Goal: Task Accomplishment & Management: Use online tool/utility

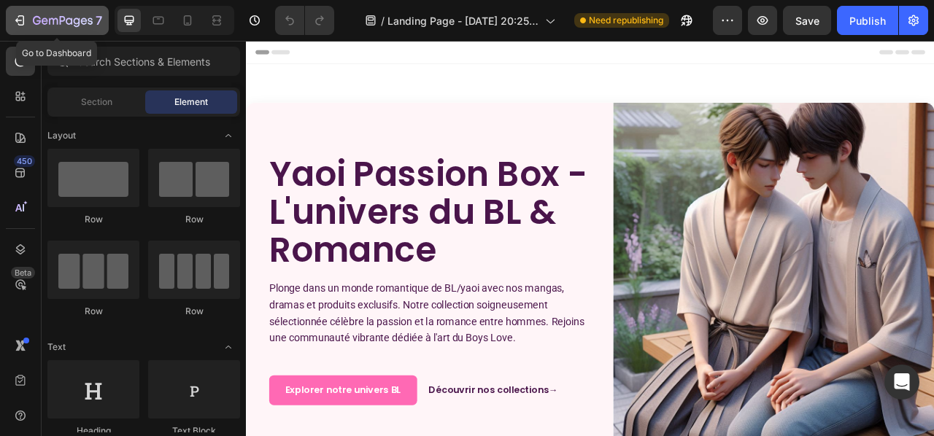
click at [63, 9] on button "7" at bounding box center [57, 20] width 103 height 29
click at [26, 17] on icon "button" at bounding box center [19, 20] width 15 height 15
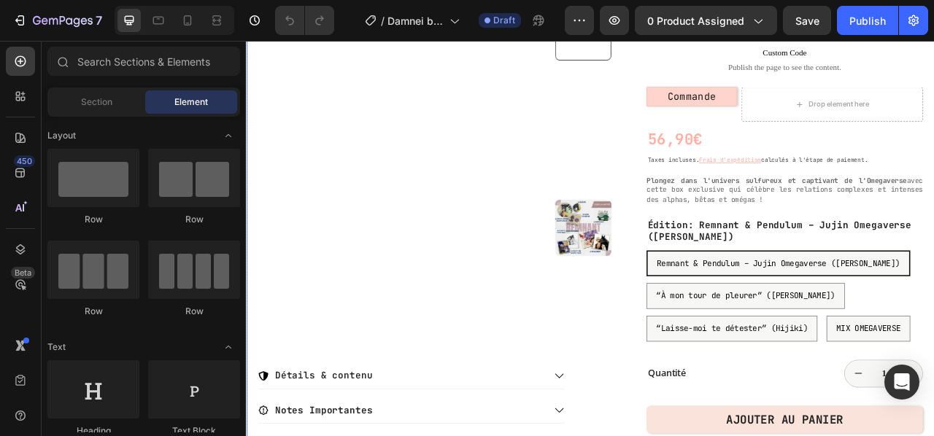
scroll to position [73, 0]
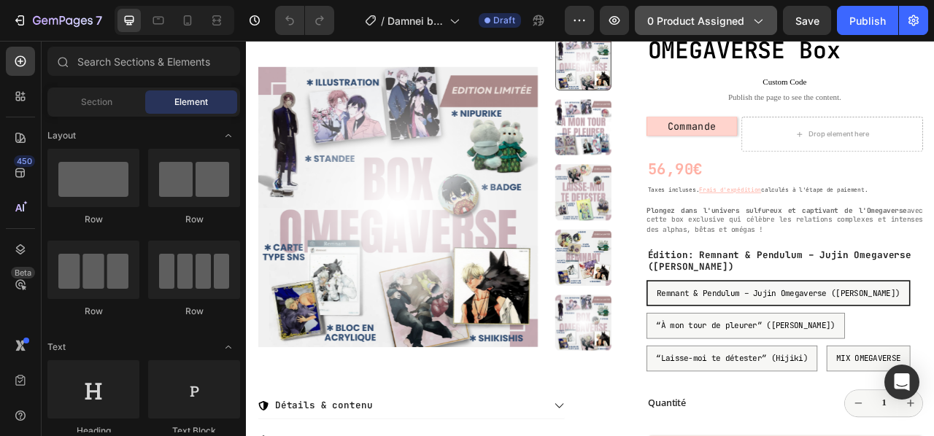
click at [713, 27] on span "0 product assigned" at bounding box center [695, 20] width 97 height 15
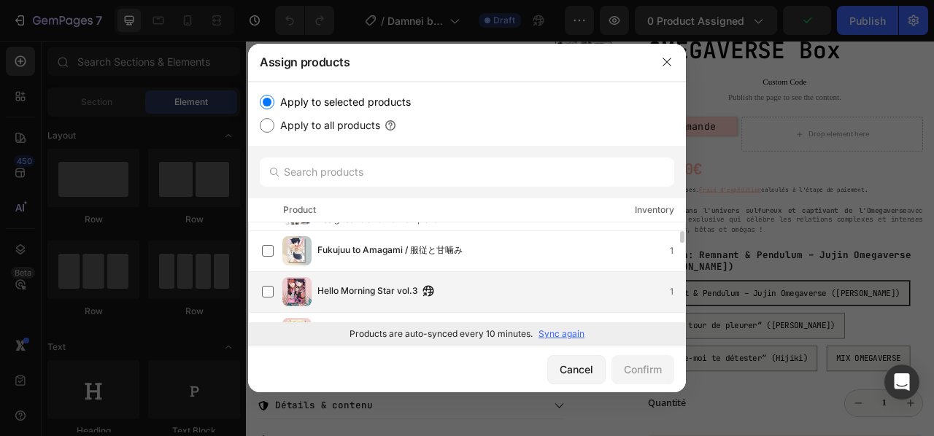
scroll to position [219, 0]
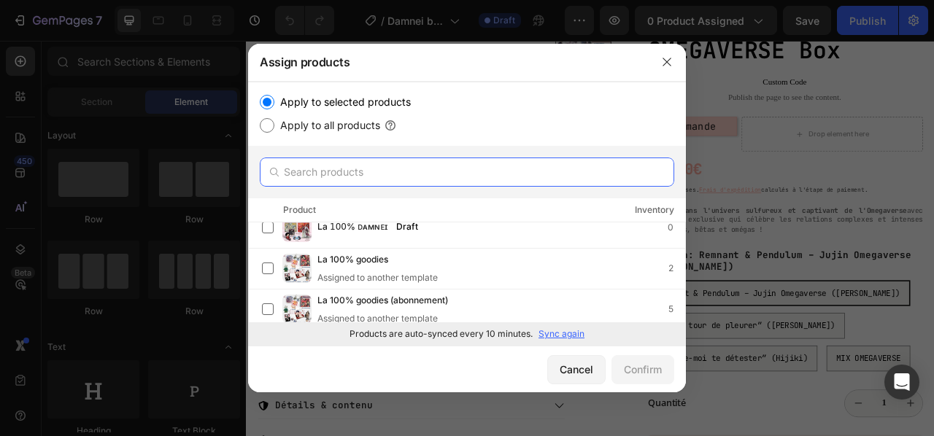
click at [402, 168] on input "text" at bounding box center [467, 172] width 414 height 29
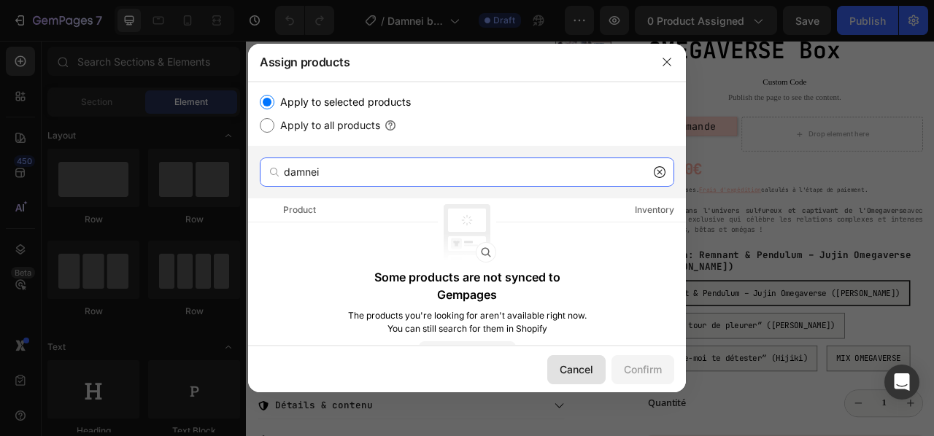
type input "damnei"
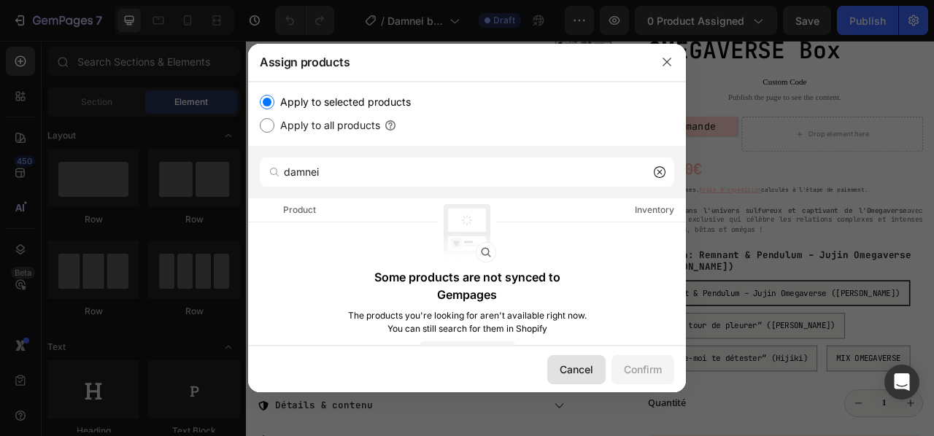
click at [567, 365] on div "Cancel" at bounding box center [576, 369] width 34 height 15
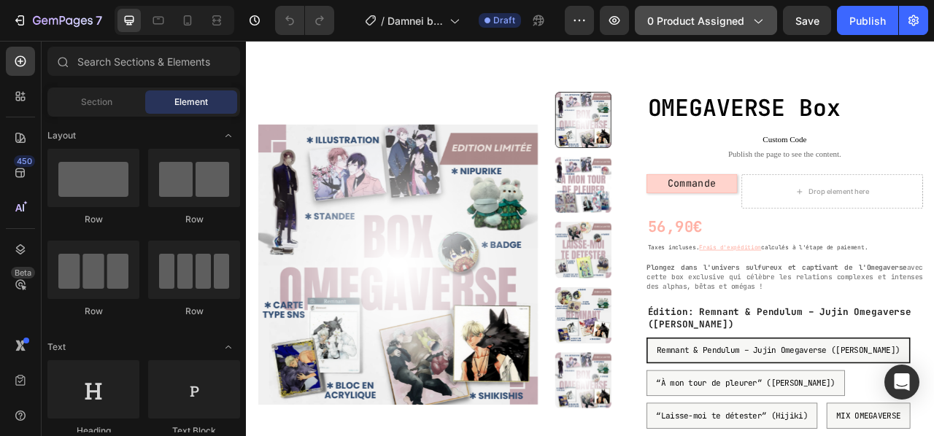
click at [705, 19] on span "0 product assigned" at bounding box center [695, 20] width 97 height 15
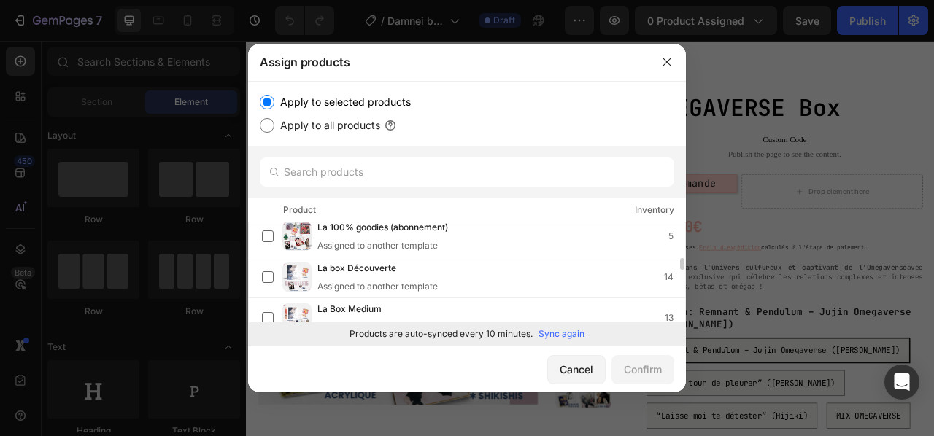
scroll to position [219, 0]
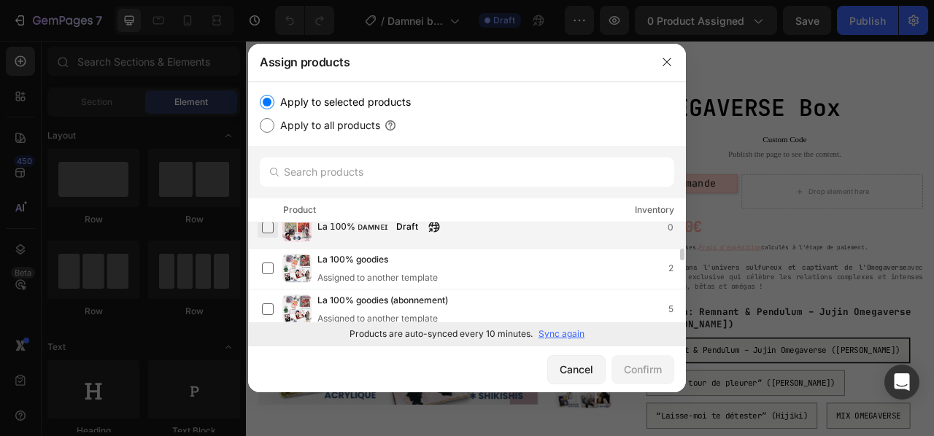
click at [272, 231] on label at bounding box center [268, 228] width 12 height 12
click at [641, 359] on button "Confirm" at bounding box center [642, 369] width 63 height 29
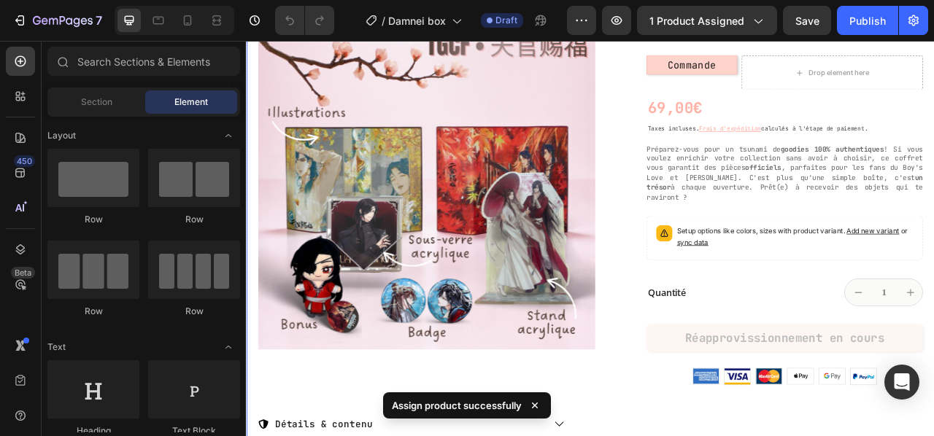
scroll to position [146, 0]
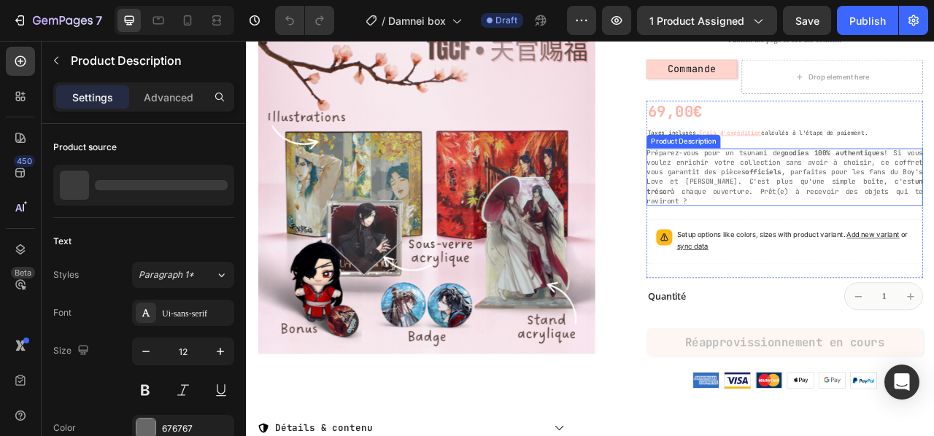
click at [852, 202] on span "! Si vous voulez enrichir votre collection sans avoir à choisir, ce coffret vou…" at bounding box center [931, 196] width 352 height 36
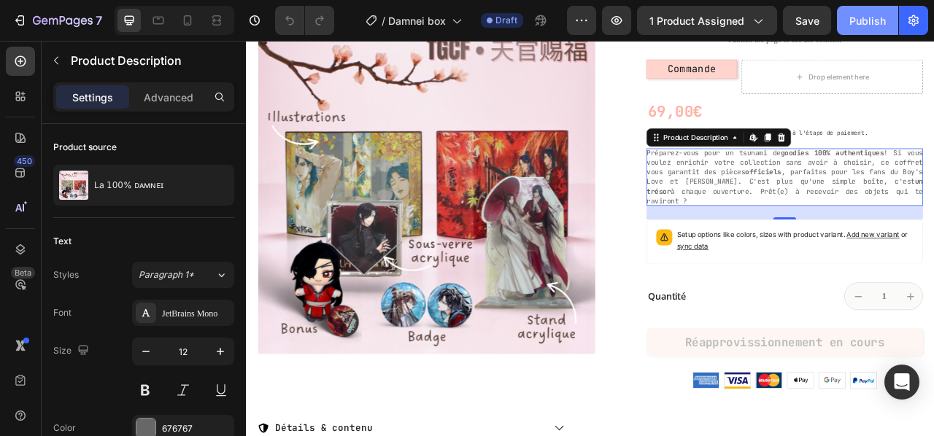
click at [866, 23] on div "Publish" at bounding box center [867, 20] width 36 height 15
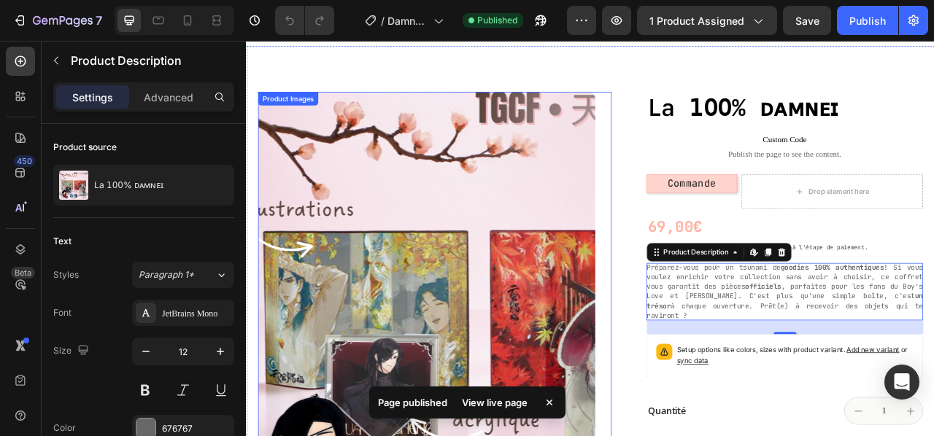
scroll to position [0, 0]
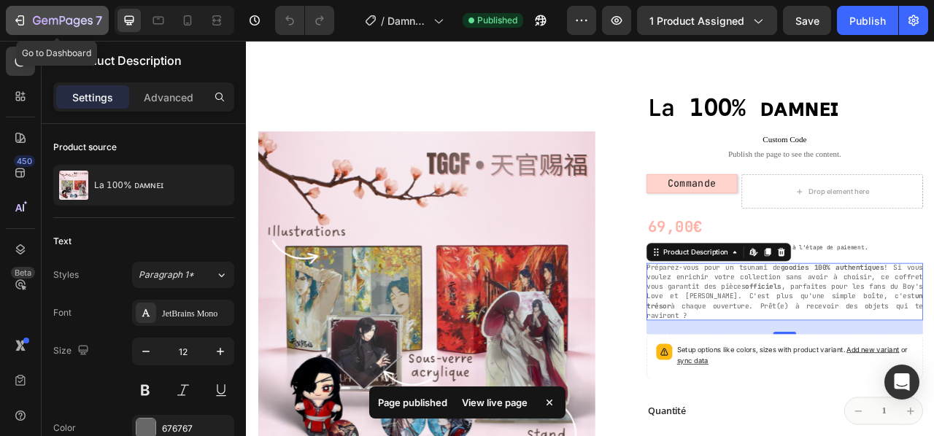
click at [16, 18] on icon "button" at bounding box center [19, 20] width 15 height 15
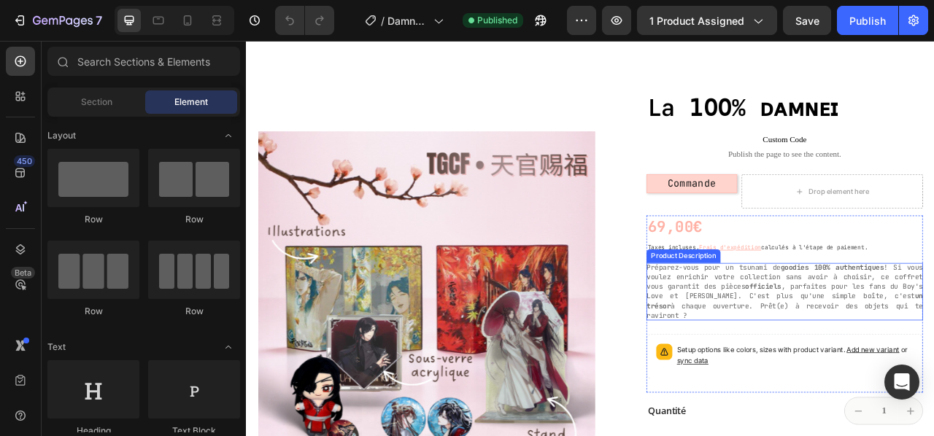
click at [829, 365] on span ", parfaites pour les fans du Boy's Love et [PERSON_NAME]. C'est plus qu'une sim…" at bounding box center [931, 360] width 352 height 24
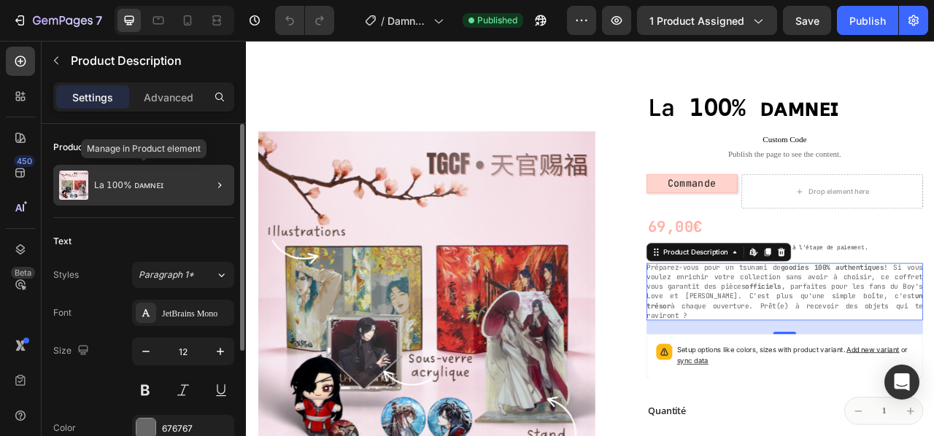
click at [176, 186] on div "La 𝟣𝟢𝟢% ᴅᴀᴍɴᴇɪ" at bounding box center [143, 185] width 181 height 41
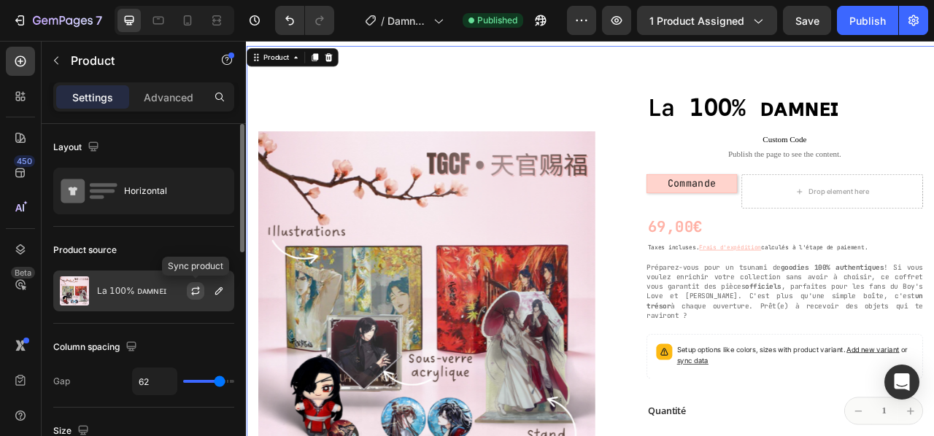
click at [192, 291] on icon "button" at bounding box center [196, 291] width 12 height 12
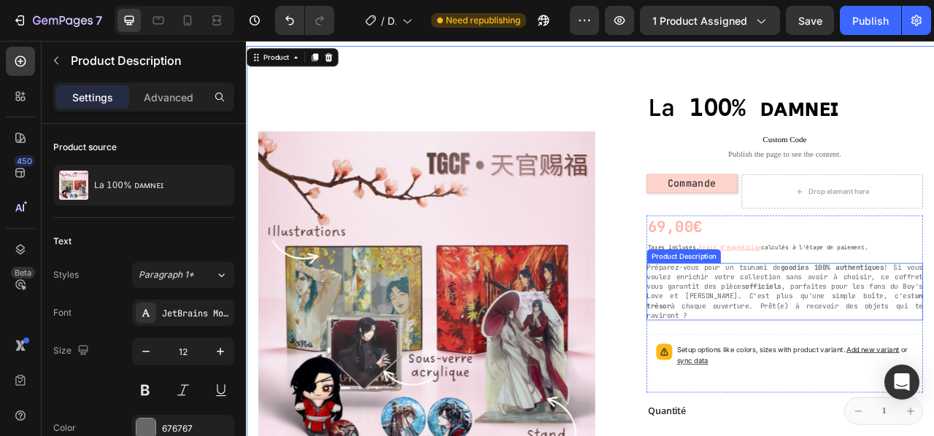
click at [826, 365] on span ", parfaites pour les fans du Boy's Love et [PERSON_NAME]. C'est plus qu'une sim…" at bounding box center [931, 360] width 352 height 24
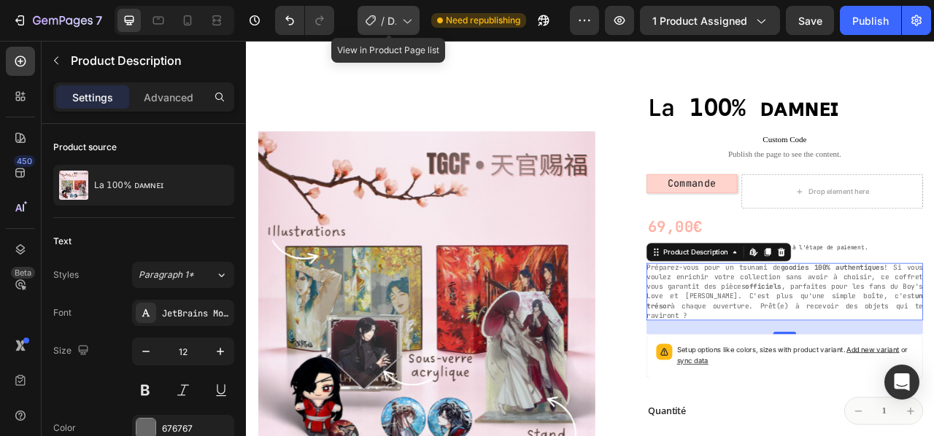
click at [408, 23] on icon at bounding box center [406, 20] width 15 height 15
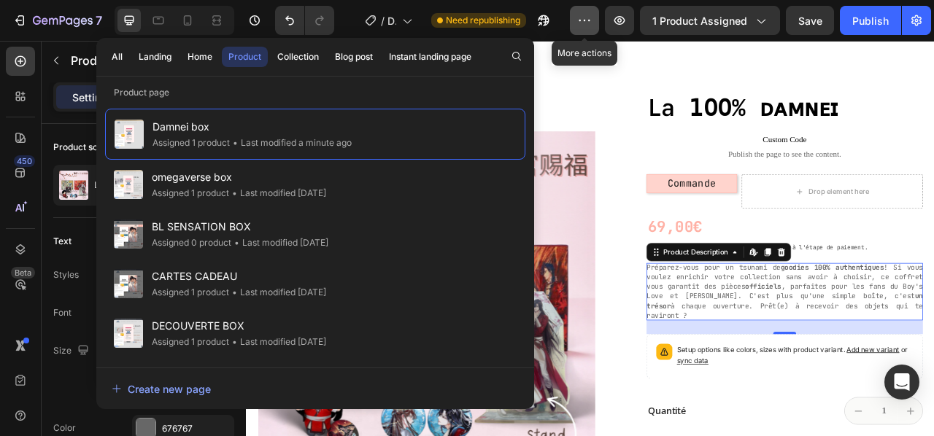
click at [587, 15] on icon "button" at bounding box center [584, 20] width 15 height 15
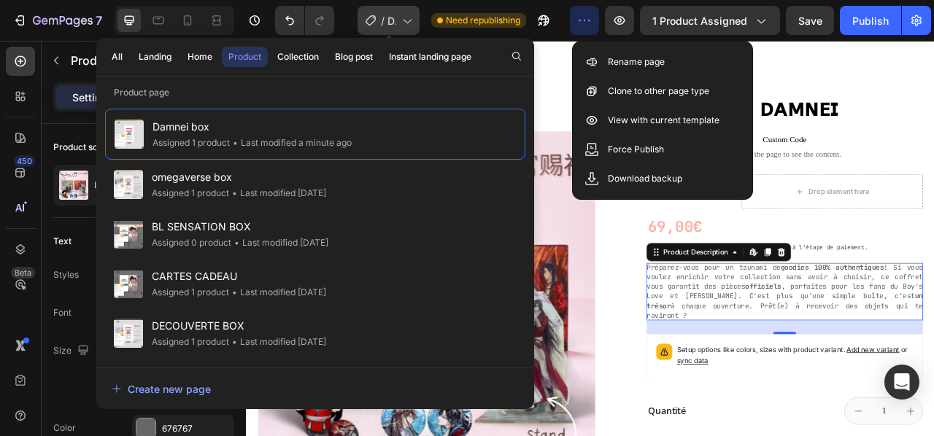
click at [403, 21] on icon at bounding box center [406, 20] width 15 height 15
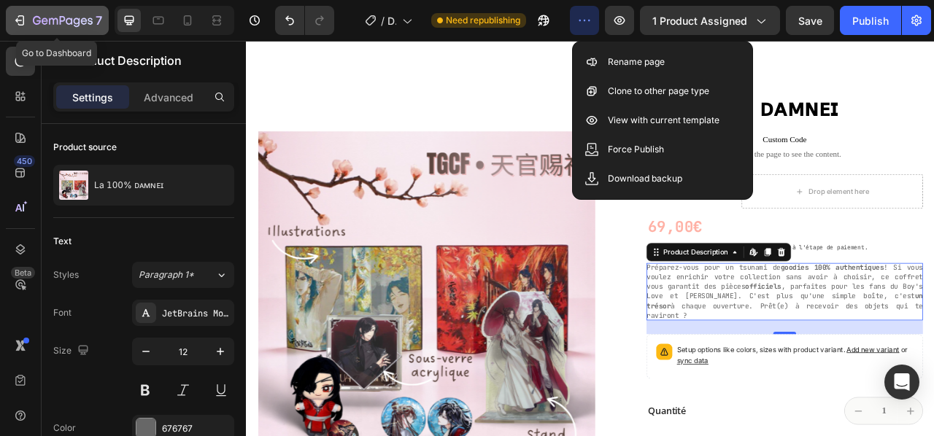
click at [22, 21] on icon "button" at bounding box center [19, 20] width 15 height 15
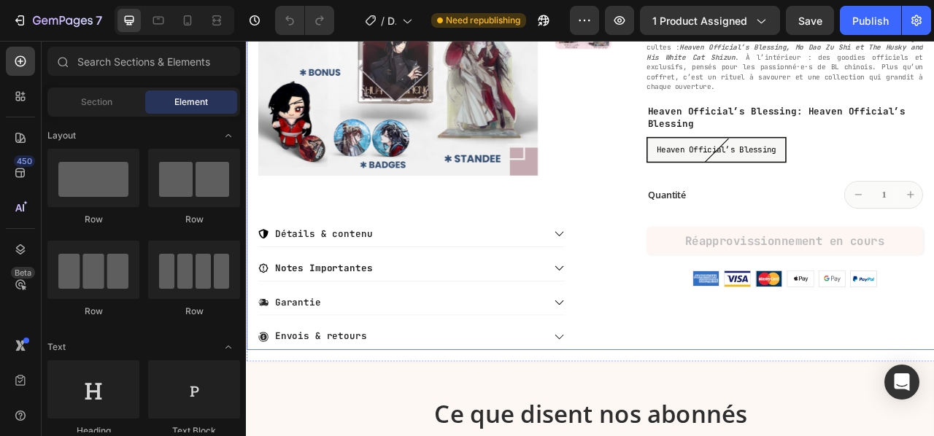
scroll to position [365, 0]
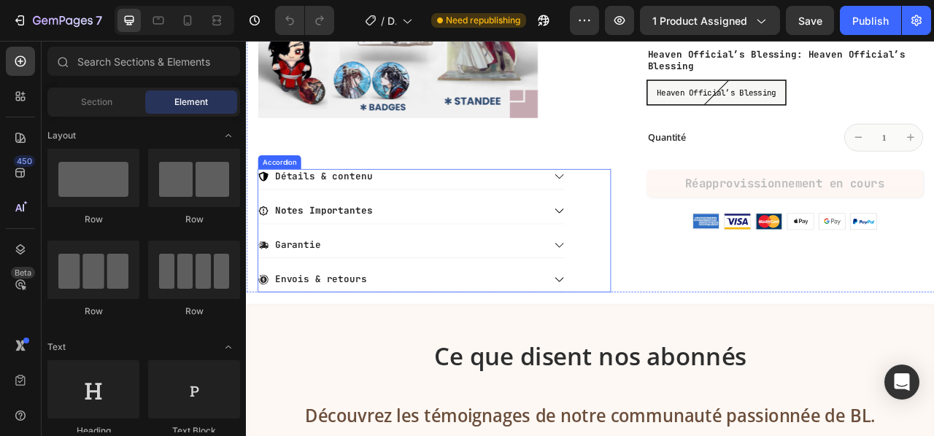
click at [637, 213] on icon at bounding box center [643, 213] width 13 height 13
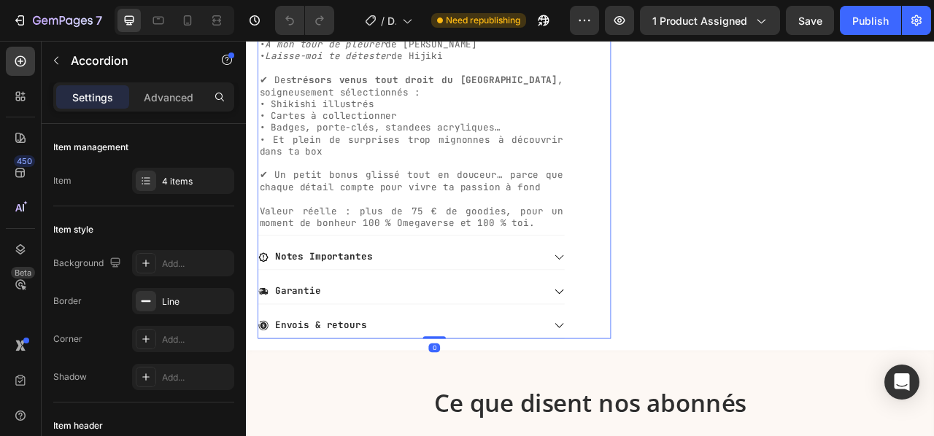
scroll to position [656, 0]
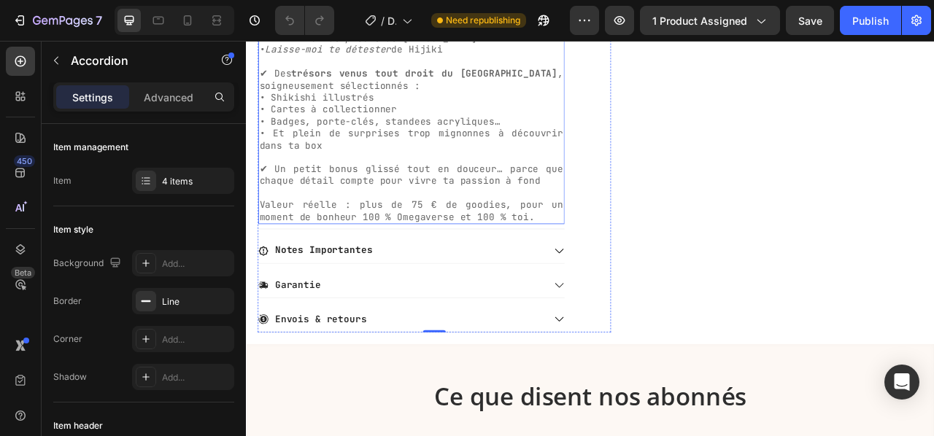
click at [610, 264] on p "Valeur réelle : plus de 75 € de goodies, pour un moment de bonheur 100 % Omegav…" at bounding box center [456, 258] width 387 height 31
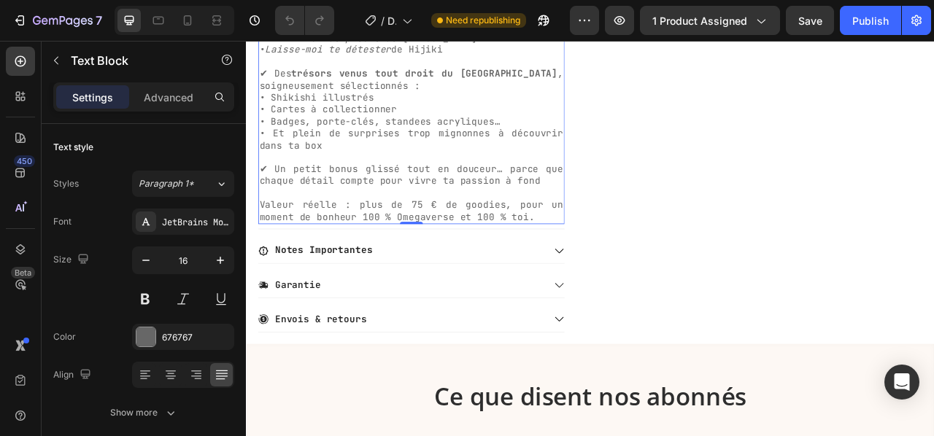
click at [606, 266] on p "Valeur réelle : plus de 75 € de goodies, pour un moment de bonheur 100 % Omegav…" at bounding box center [456, 258] width 387 height 31
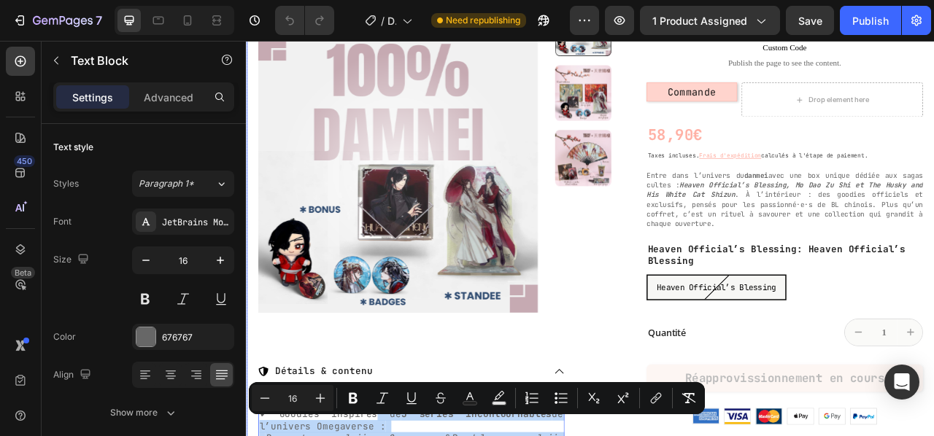
scroll to position [146, 0]
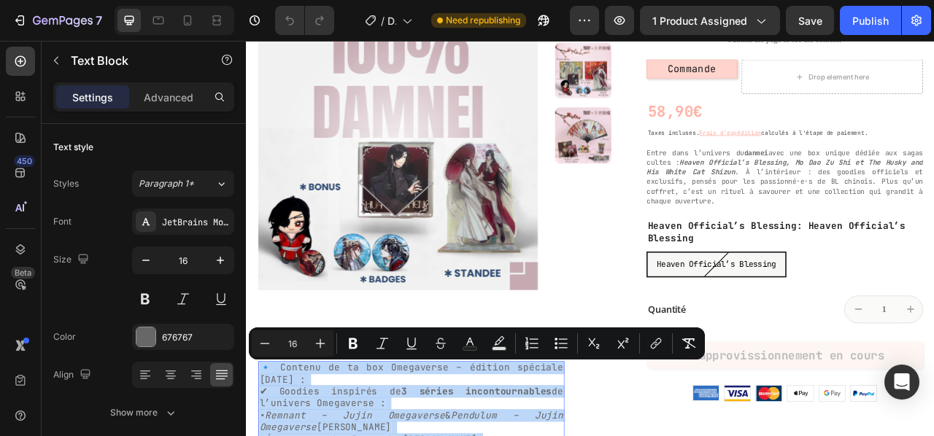
drag, startPoint x: 600, startPoint y: 263, endPoint x: 267, endPoint y: 451, distance: 382.1
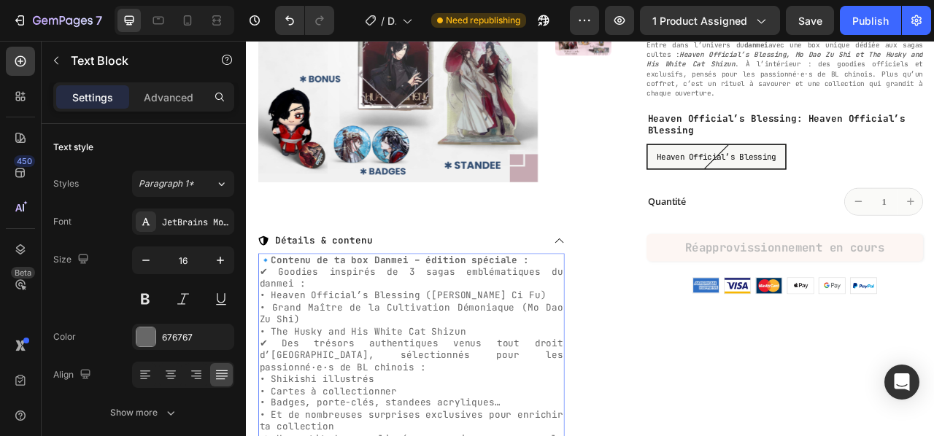
scroll to position [353, 0]
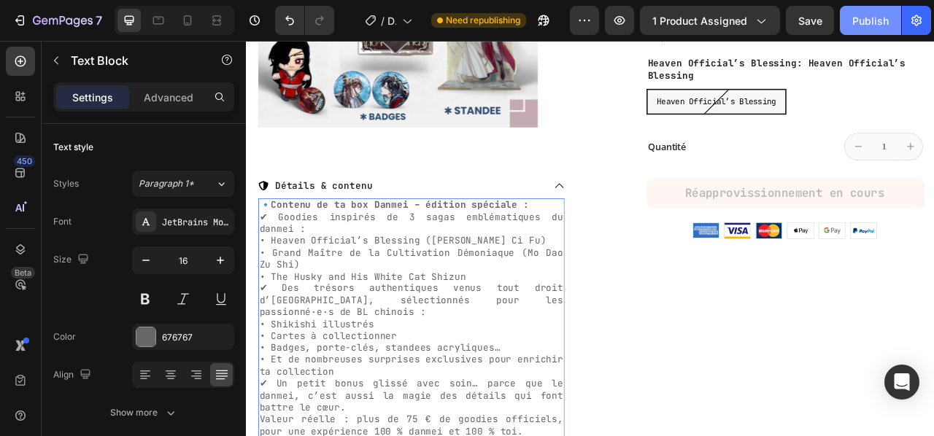
click at [859, 21] on div "Publish" at bounding box center [870, 20] width 36 height 15
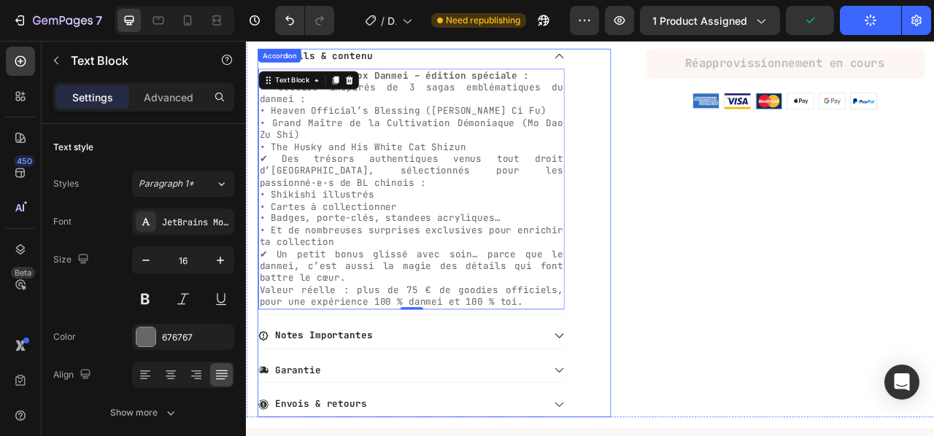
scroll to position [572, 0]
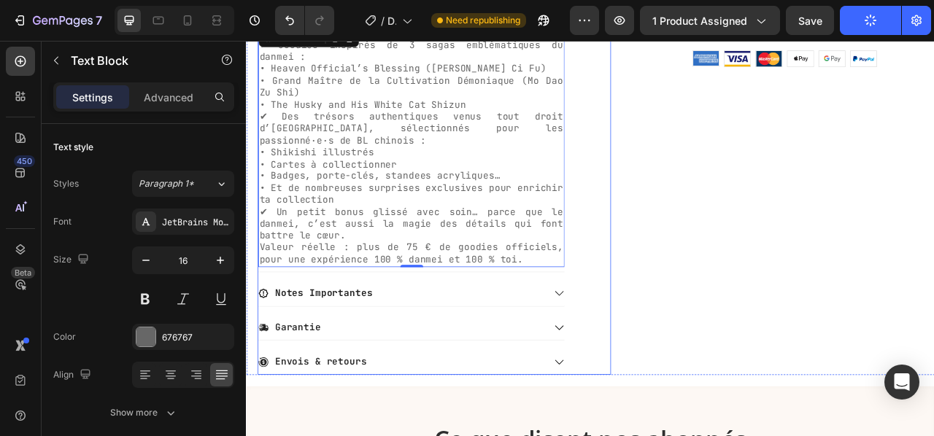
click at [637, 356] on icon at bounding box center [643, 362] width 13 height 13
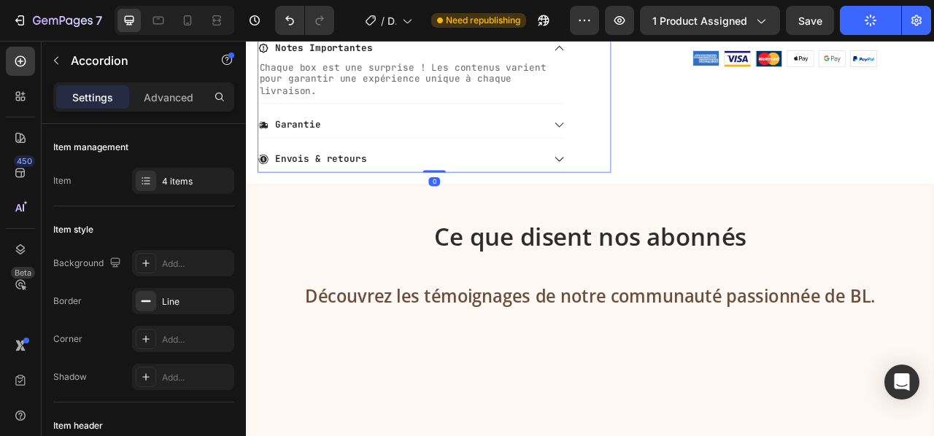
scroll to position [499, 0]
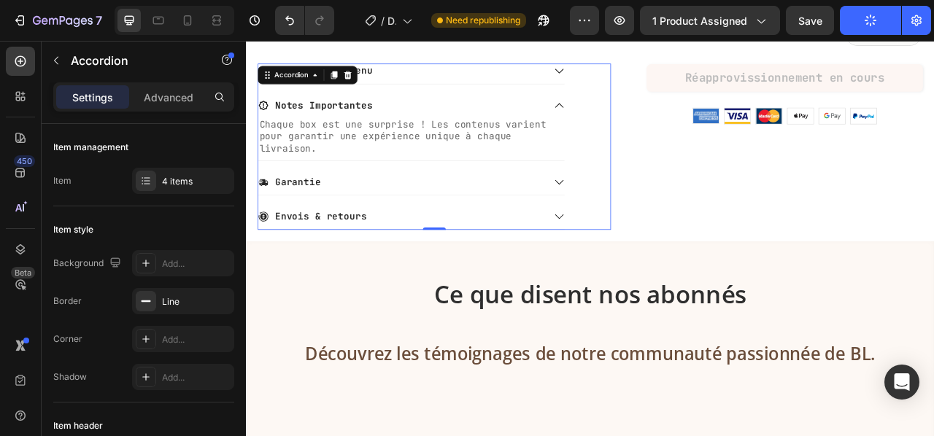
click at [637, 214] on icon at bounding box center [643, 220] width 13 height 13
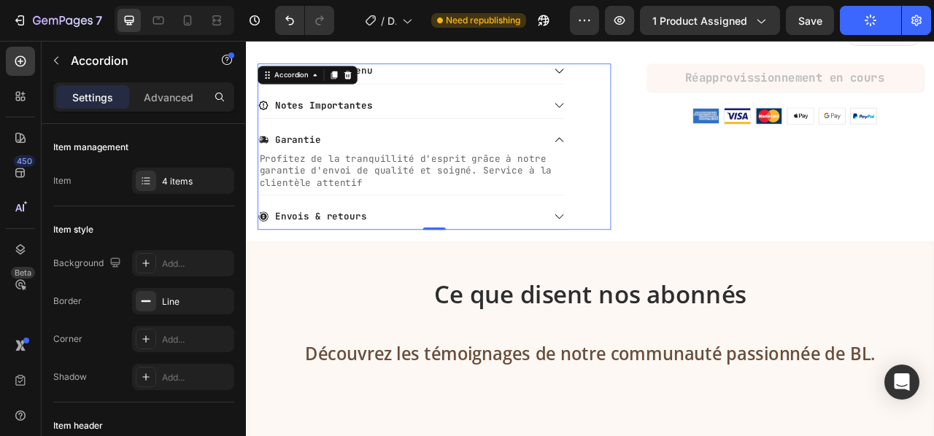
click at [637, 263] on icon at bounding box center [643, 264] width 13 height 13
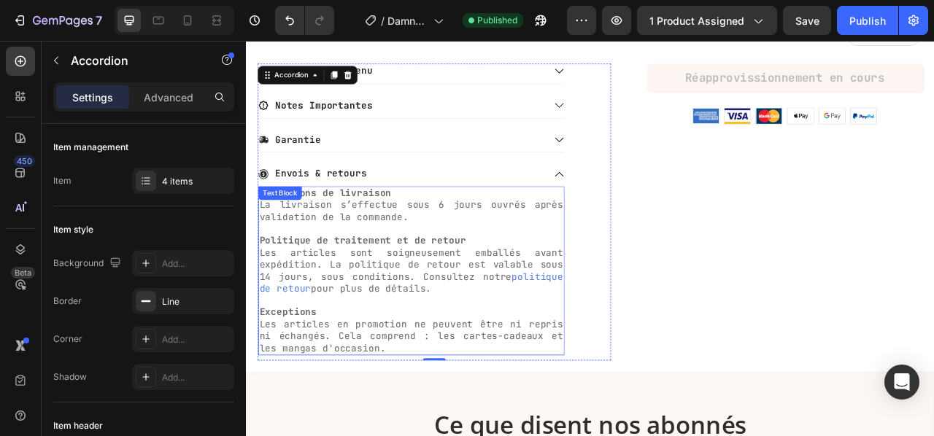
click at [493, 248] on p "Conditions de livraison La livraison s’effectue sous 6 jours ouvrés après valid…" at bounding box center [456, 250] width 387 height 45
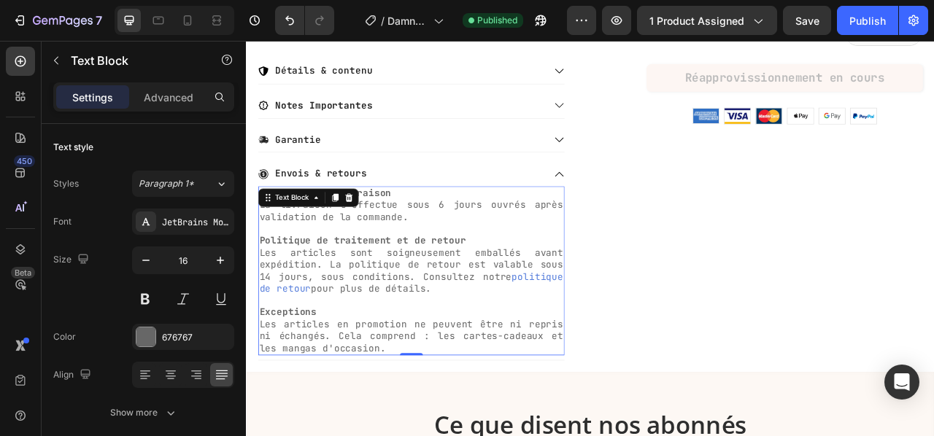
click at [493, 248] on p "Conditions de livraison La livraison s’effectue sous 6 jours ouvrés après valid…" at bounding box center [456, 250] width 387 height 45
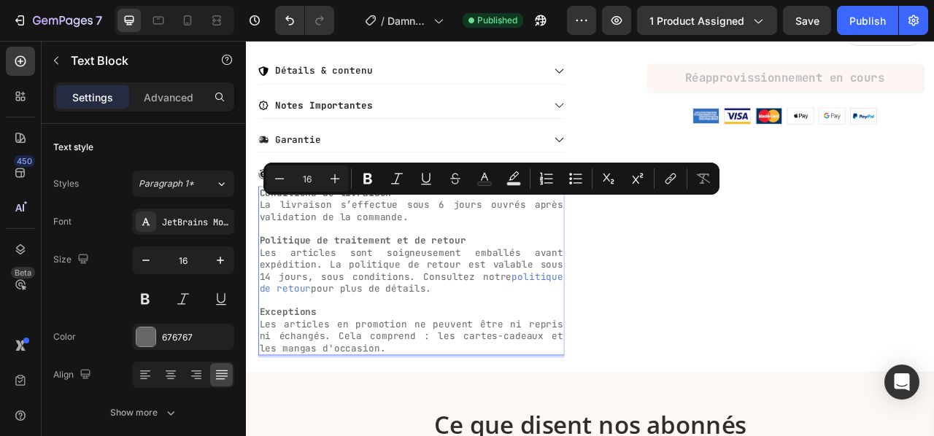
click at [482, 247] on p "Conditions de livraison La livraison s’effectue sous 6 jours ouvrés après valid…" at bounding box center [456, 250] width 387 height 45
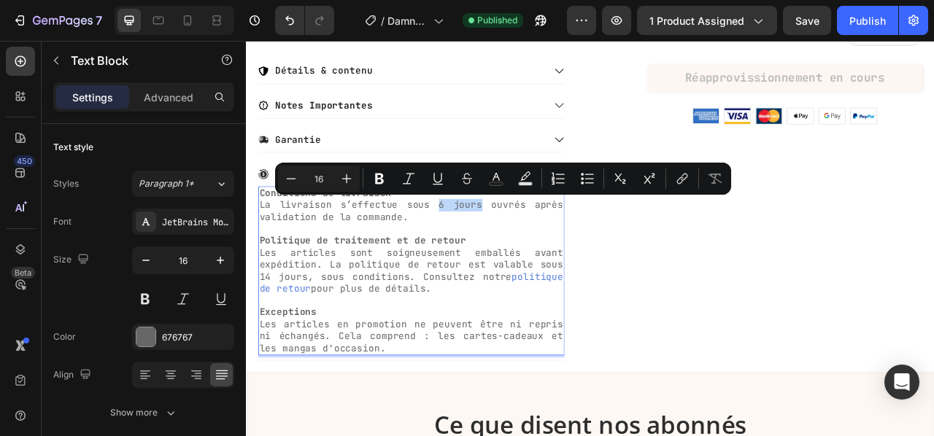
drag, startPoint x: 483, startPoint y: 245, endPoint x: 538, endPoint y: 251, distance: 55.0
click at [538, 251] on p "Conditions de livraison La livraison s’effectue sous 6 jours ouvrés après valid…" at bounding box center [456, 250] width 387 height 45
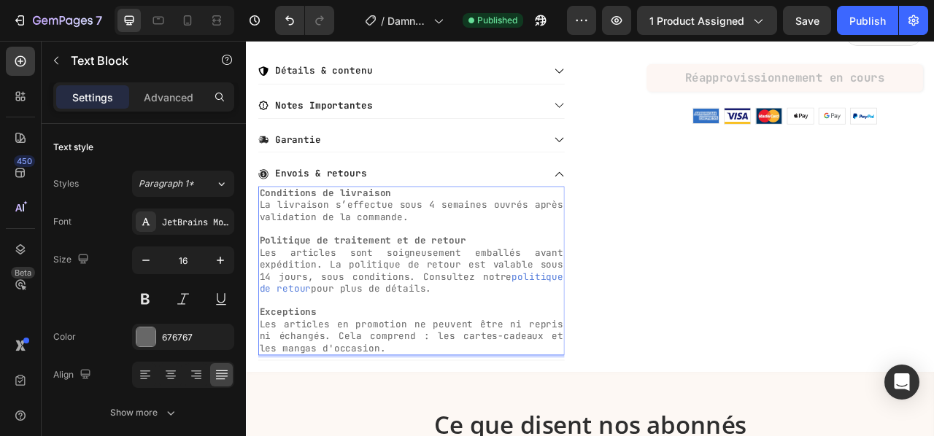
click at [557, 247] on p "Conditions de livraison La livraison s’effectue sous 4 semaines ouvrés après va…" at bounding box center [456, 250] width 387 height 45
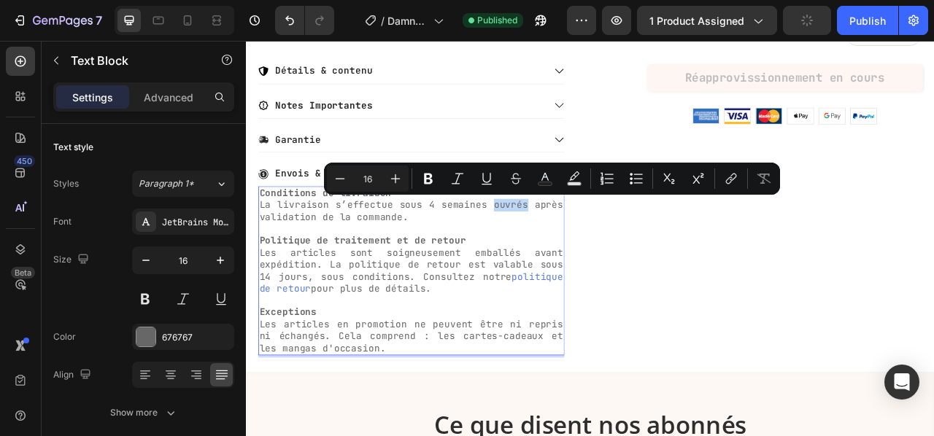
drag, startPoint x: 554, startPoint y: 247, endPoint x: 594, endPoint y: 250, distance: 40.9
click at [594, 250] on p "Conditions de livraison La livraison s’effectue sous 4 semaines ouvrés après va…" at bounding box center [456, 250] width 387 height 45
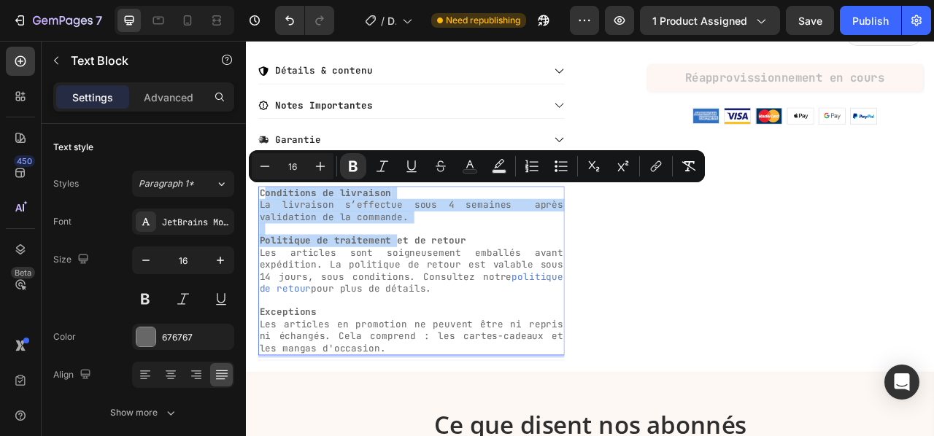
drag, startPoint x: 266, startPoint y: 230, endPoint x: 423, endPoint y: 303, distance: 172.6
click at [432, 295] on div "Conditions de livraison La livraison s’effectue sous 4 semaines après validatio…" at bounding box center [455, 333] width 389 height 215
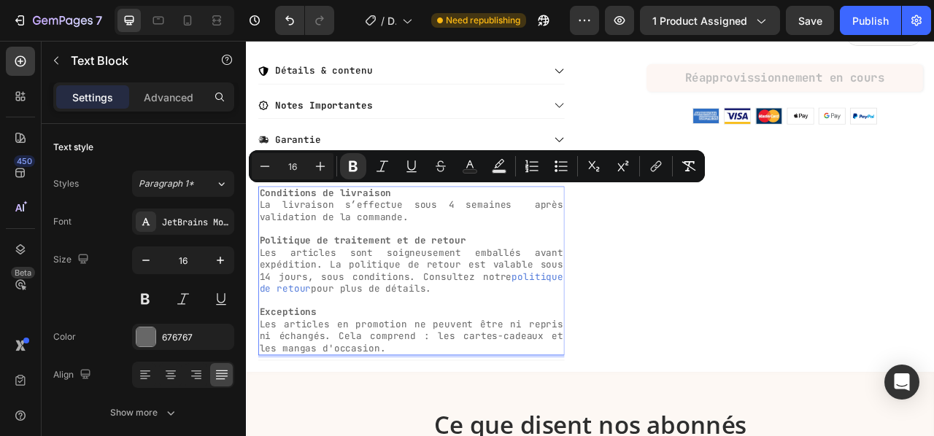
click at [407, 416] on p "Exceptions Les articles en promotion ne peuvent être ni repris ni échangés. Cel…" at bounding box center [456, 409] width 387 height 61
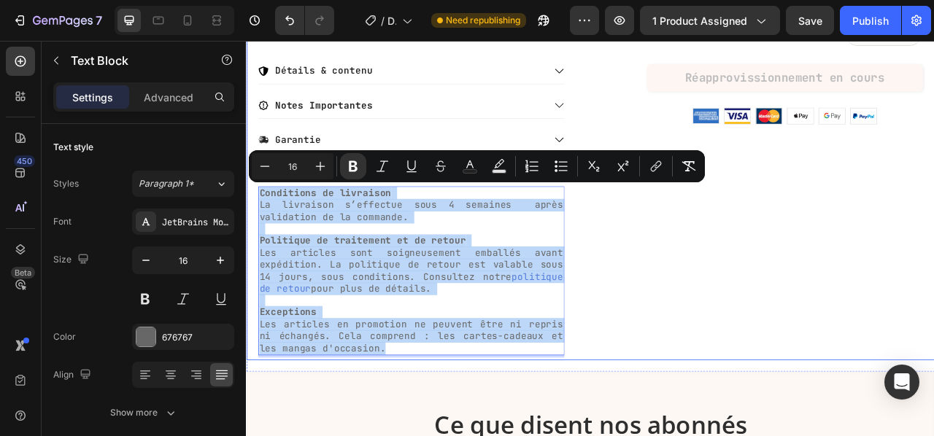
drag, startPoint x: 432, startPoint y: 430, endPoint x: 500, endPoint y: 212, distance: 227.7
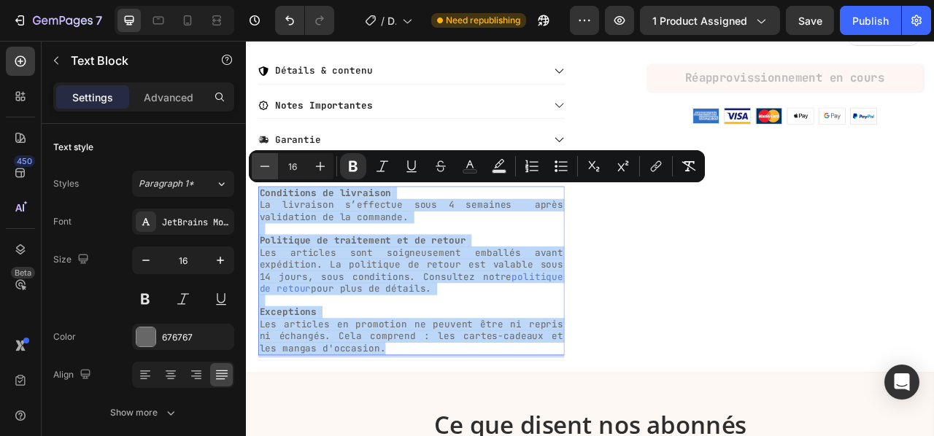
copy div "Conditions de livraison La livraison s’effectue sous 4 semaines après validatio…"
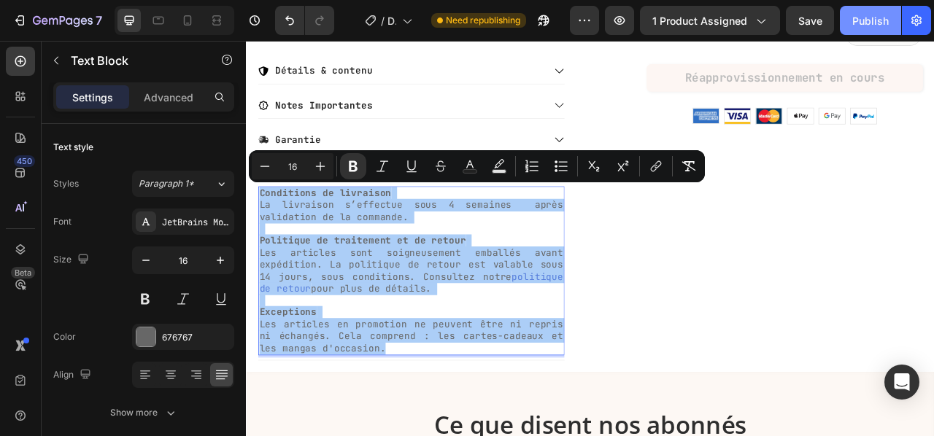
click at [880, 18] on div "Publish" at bounding box center [870, 20] width 36 height 15
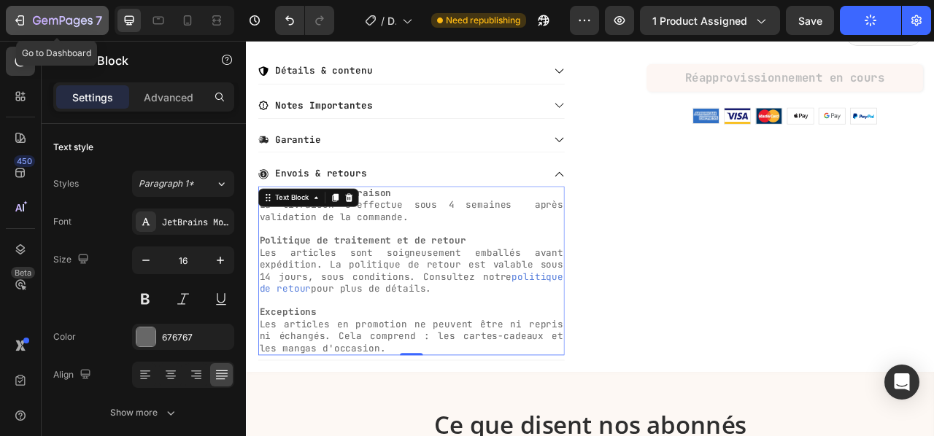
click at [18, 20] on icon "button" at bounding box center [18, 20] width 7 height 4
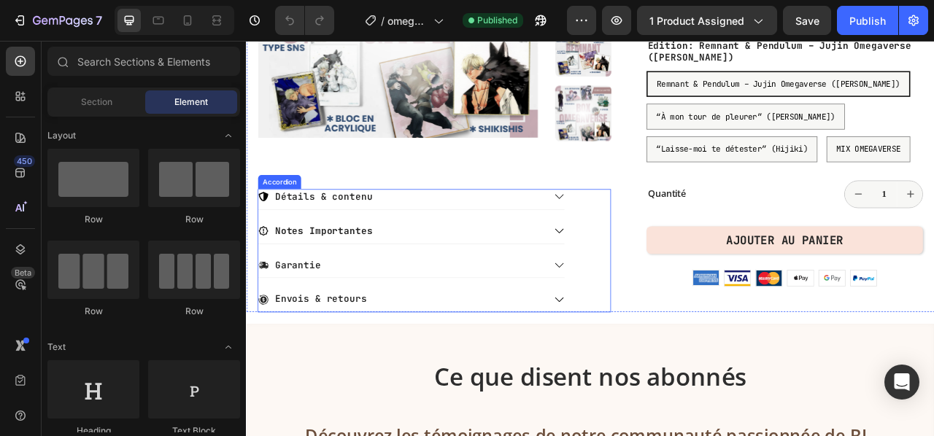
scroll to position [438, 0]
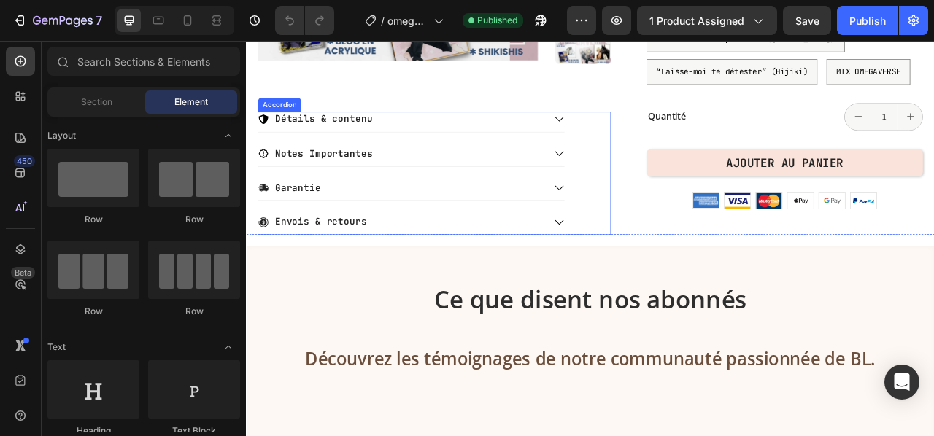
click at [373, 275] on p "Envois & retours" at bounding box center [340, 271] width 117 height 15
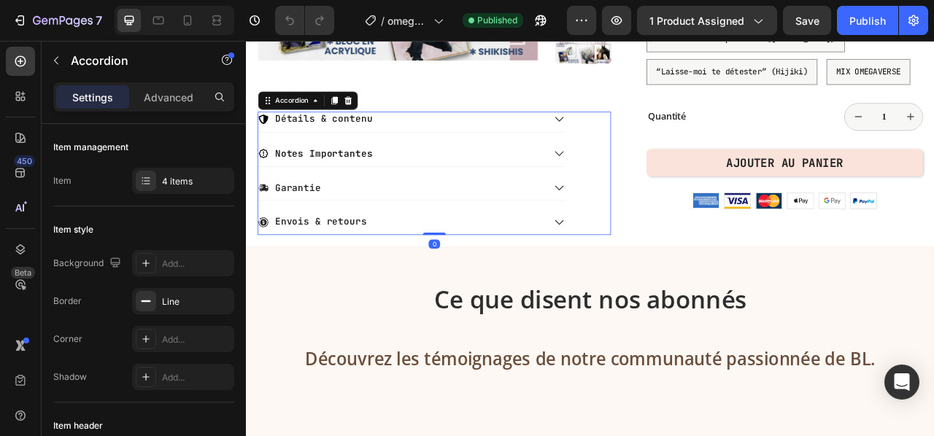
click at [637, 265] on icon at bounding box center [643, 271] width 13 height 13
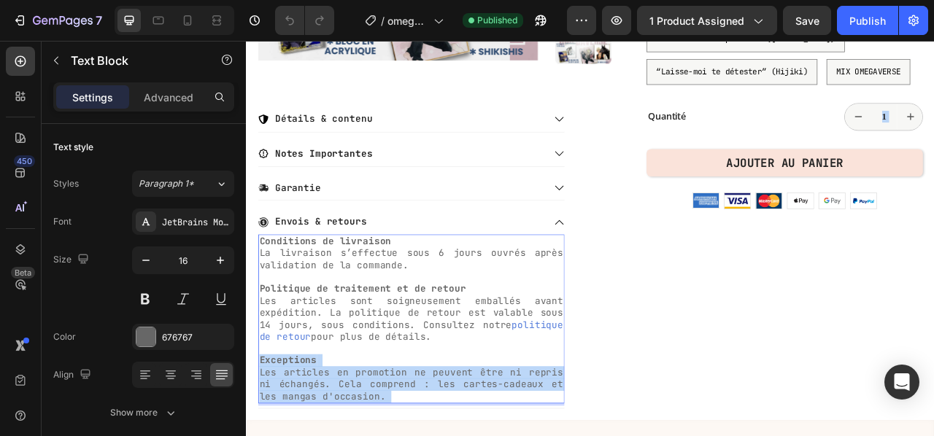
drag, startPoint x: 431, startPoint y: 488, endPoint x: 423, endPoint y: 426, distance: 62.5
click at [395, 388] on div "Conditions de livraison La livraison s’effectue sous 6 jours ouvrés après valid…" at bounding box center [455, 394] width 389 height 215
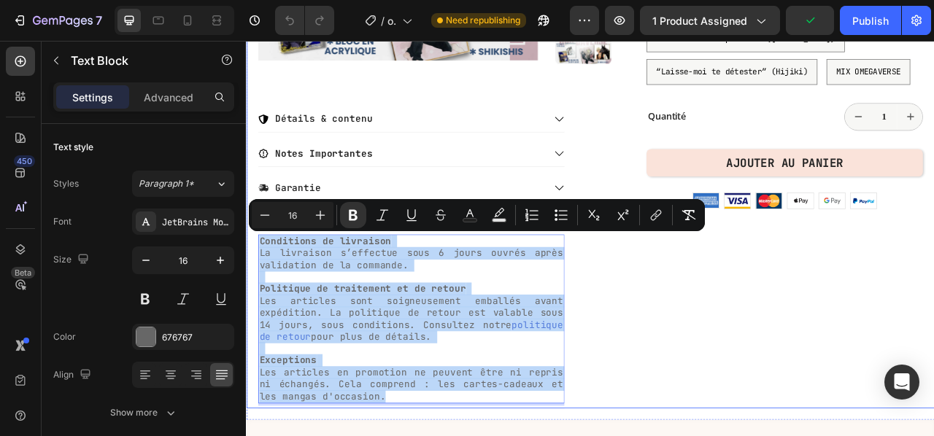
drag, startPoint x: 418, startPoint y: 490, endPoint x: 259, endPoint y: 292, distance: 254.2
click at [259, 292] on div "Product Images Détails & contenu Notes Importantes Garantie Envois & retours Co…" at bounding box center [683, 59] width 875 height 899
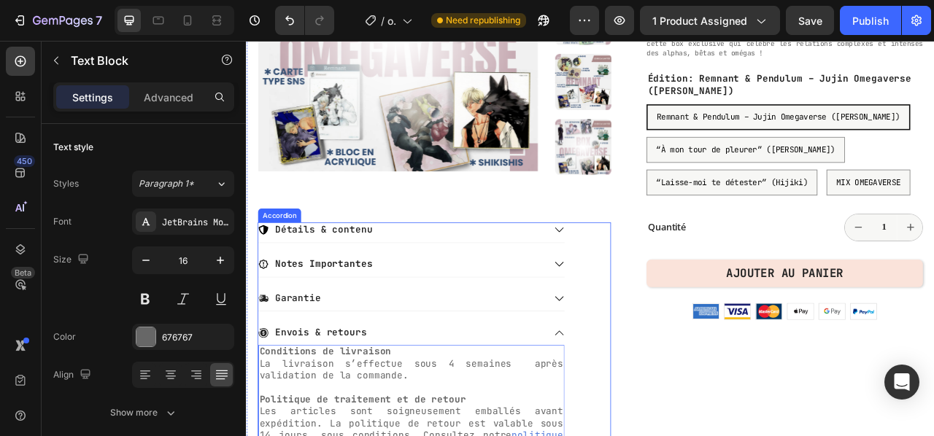
scroll to position [292, 0]
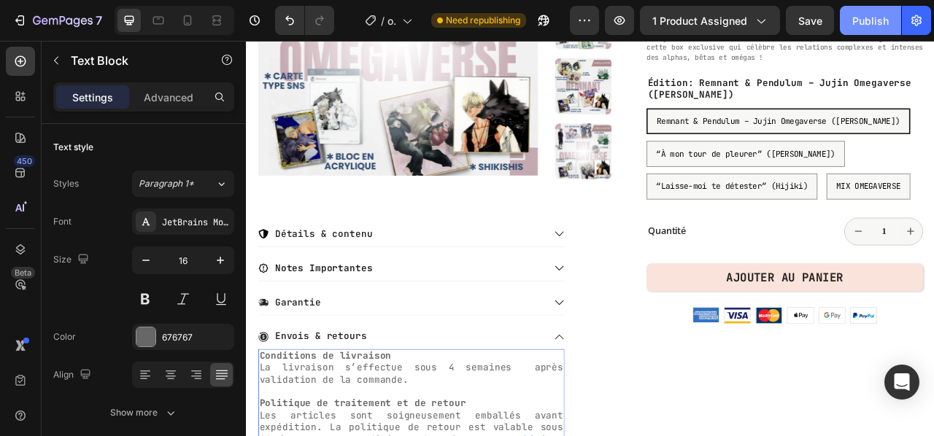
click at [863, 20] on div "Publish" at bounding box center [870, 20] width 36 height 15
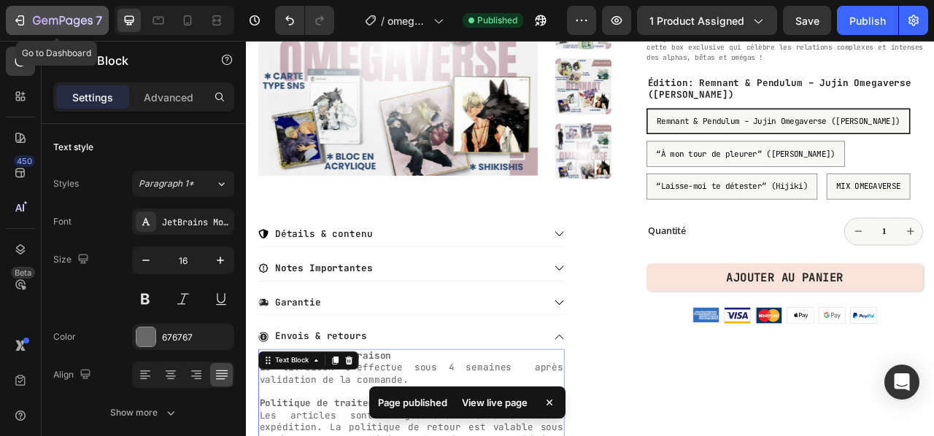
click at [18, 14] on icon "button" at bounding box center [19, 20] width 15 height 15
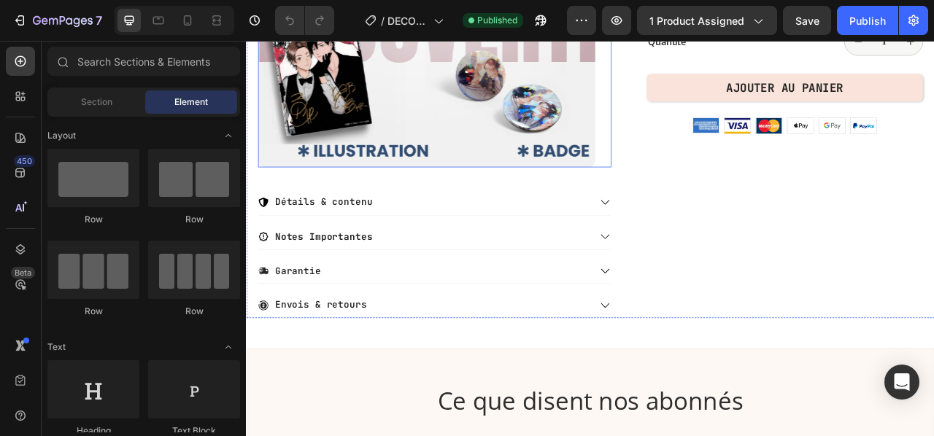
scroll to position [438, 0]
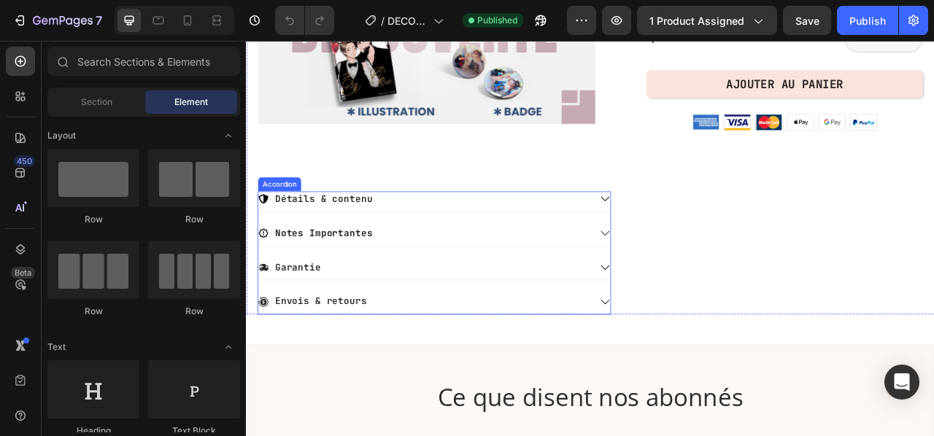
click at [412, 372] on div "Envois & retours" at bounding box center [472, 373] width 423 height 20
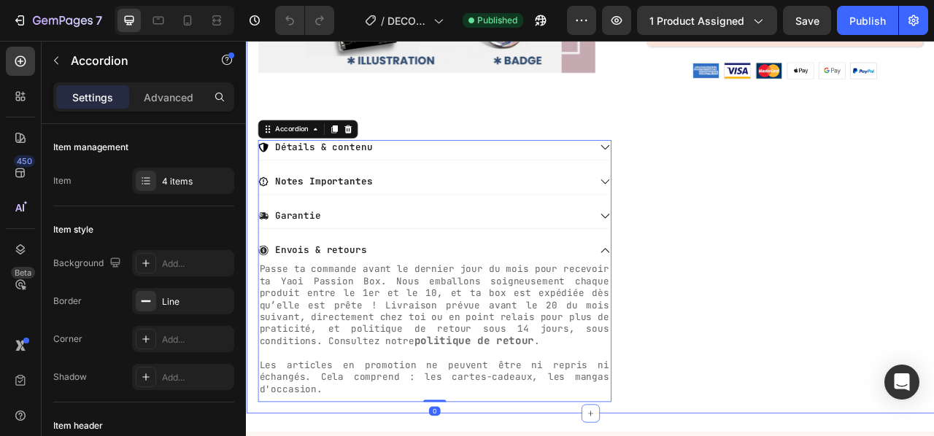
scroll to position [583, 0]
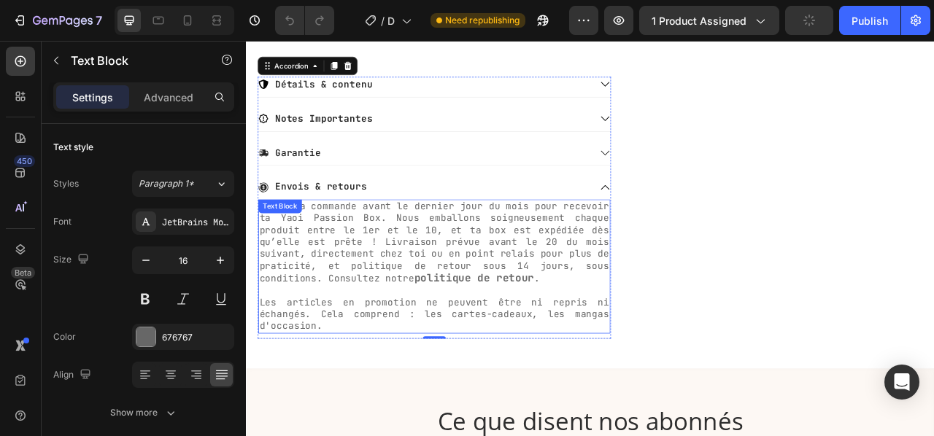
click at [355, 400] on p "Les articles en promotion ne peuvent être ni repris ni échangés. Cela comprend …" at bounding box center [485, 389] width 445 height 45
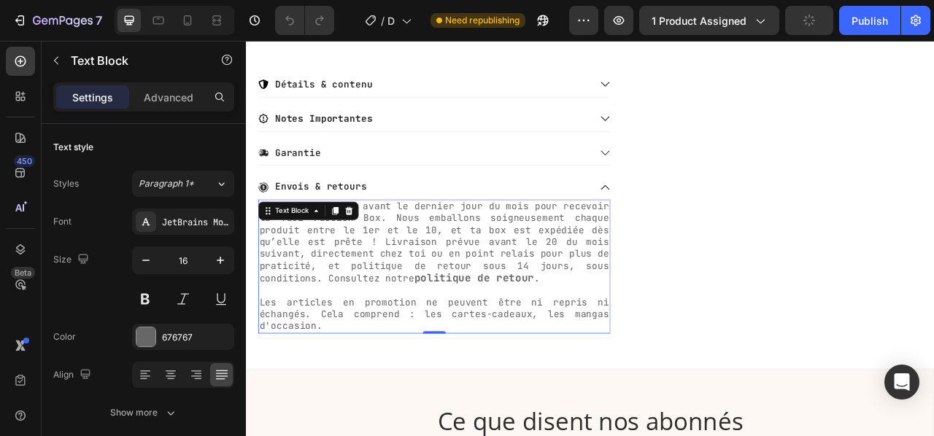
click at [355, 400] on p "Les articles en promotion ne peuvent être ni repris ni échangés. Cela comprend …" at bounding box center [485, 389] width 445 height 45
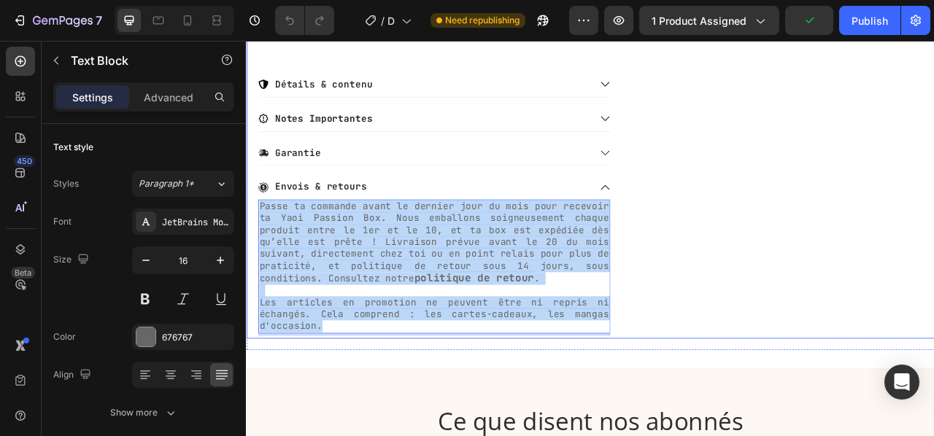
drag, startPoint x: 355, startPoint y: 400, endPoint x: 255, endPoint y: 239, distance: 189.6
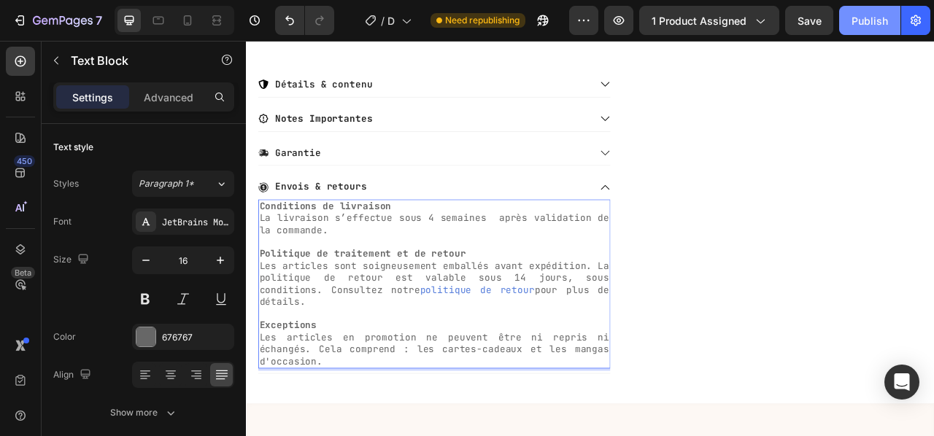
click at [861, 22] on div "Publish" at bounding box center [869, 20] width 36 height 15
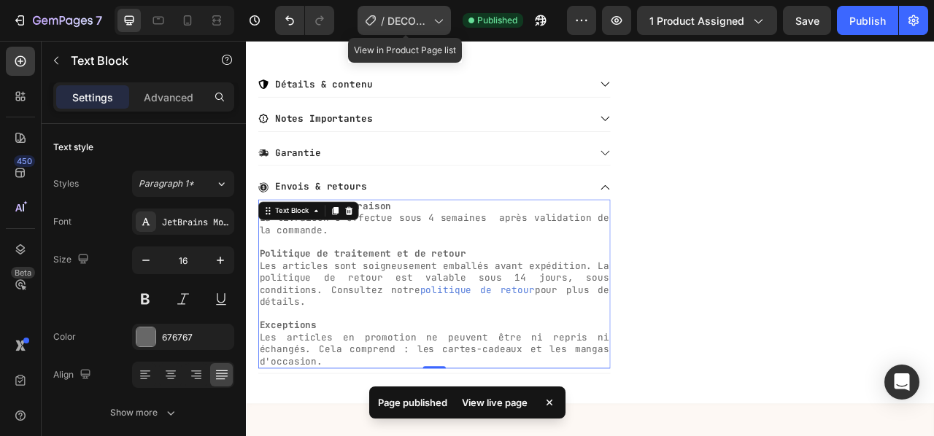
click at [403, 24] on span "DECOUVERTE BOX" at bounding box center [407, 20] width 40 height 15
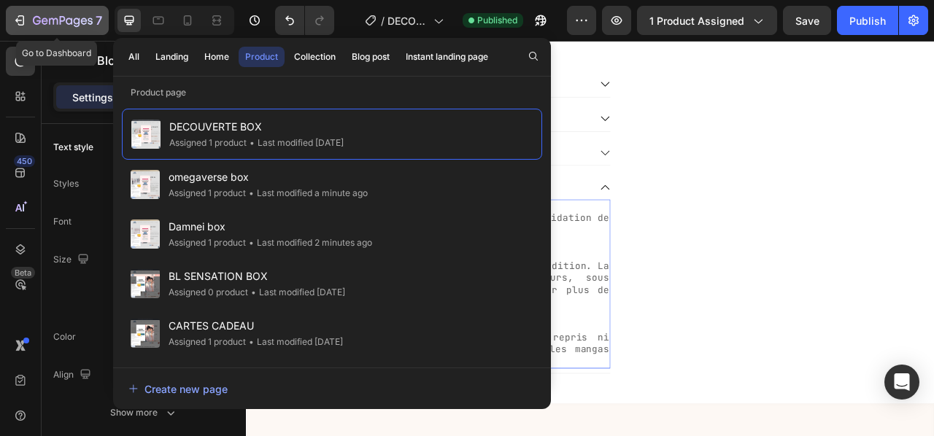
click at [28, 15] on div "7" at bounding box center [57, 21] width 90 height 18
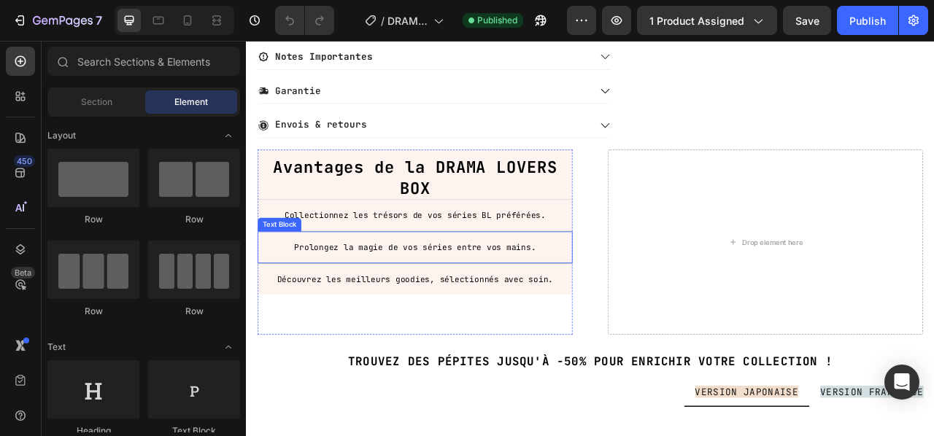
scroll to position [583, 0]
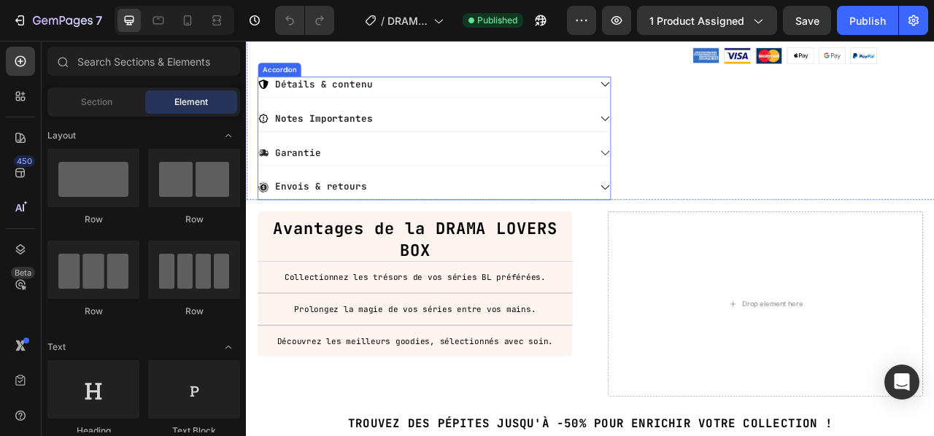
click at [696, 222] on icon at bounding box center [702, 227] width 13 height 13
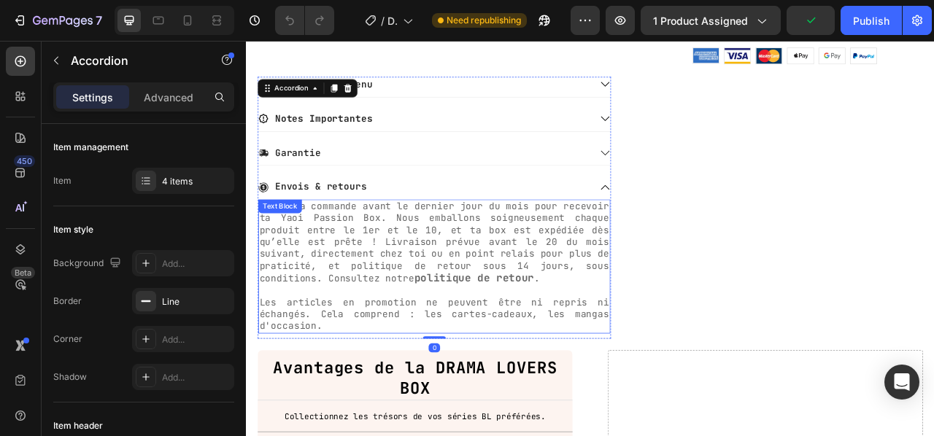
click at [371, 400] on p "Les articles en promotion ne peuvent être ni repris ni échangés. Cela comprend …" at bounding box center [485, 389] width 445 height 45
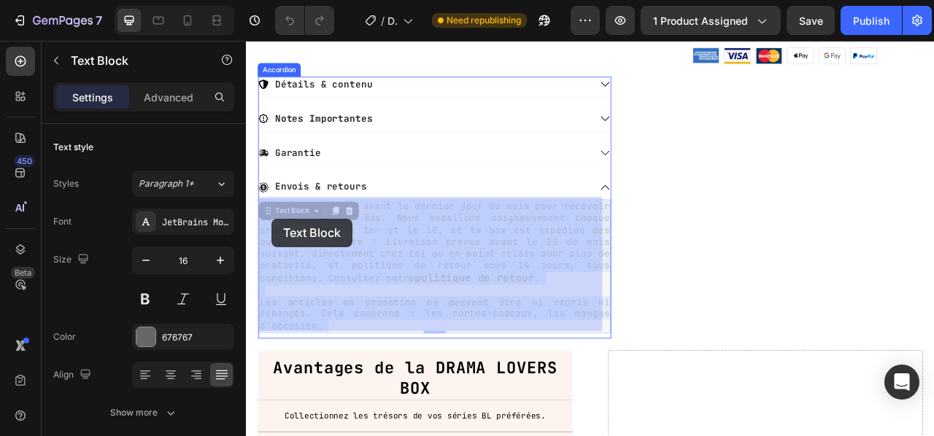
drag, startPoint x: 361, startPoint y: 400, endPoint x: 278, endPoint y: 267, distance: 156.6
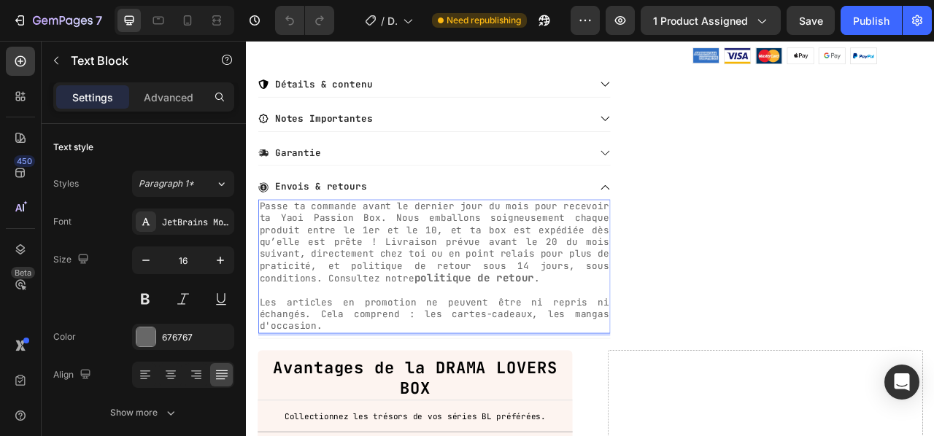
click at [341, 397] on p "Les articles en promotion ne peuvent être ni repris ni échangés. Cela comprend …" at bounding box center [485, 389] width 445 height 45
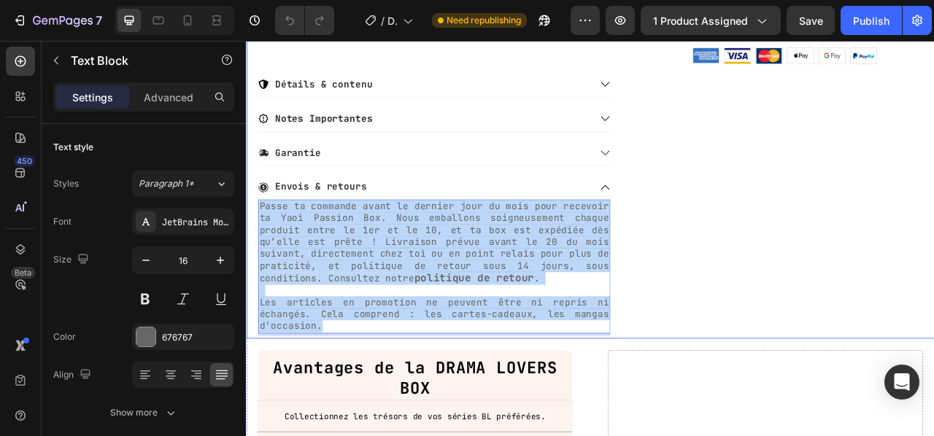
drag, startPoint x: 344, startPoint y: 402, endPoint x: 260, endPoint y: 247, distance: 176.9
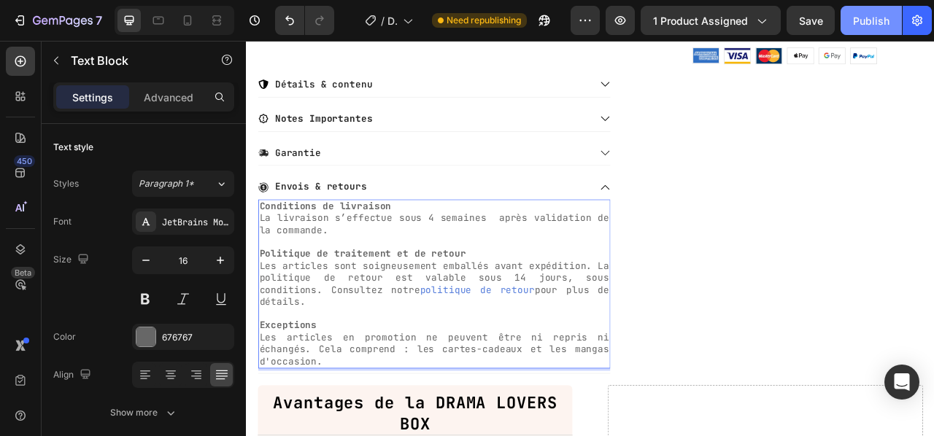
click at [852, 15] on button "Publish" at bounding box center [870, 20] width 61 height 29
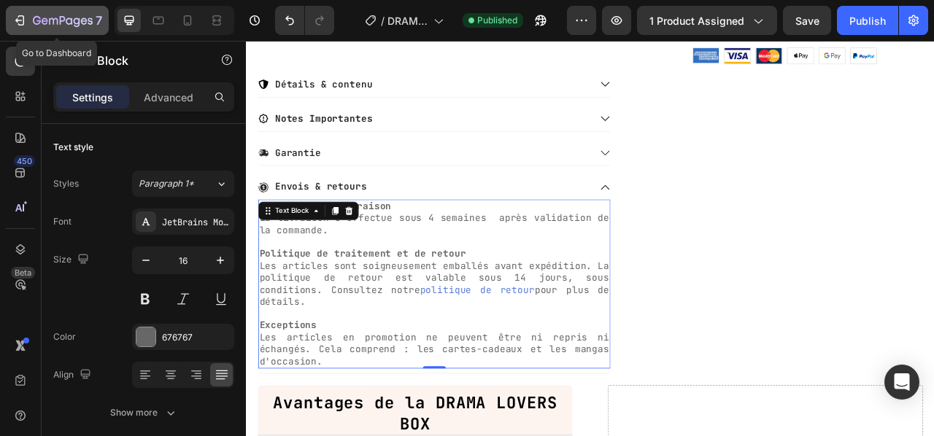
click at [18, 16] on icon "button" at bounding box center [19, 20] width 15 height 15
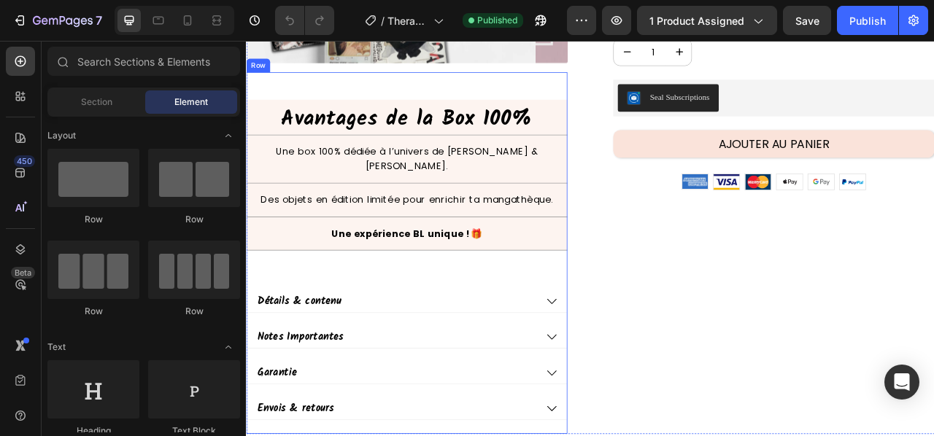
scroll to position [583, 0]
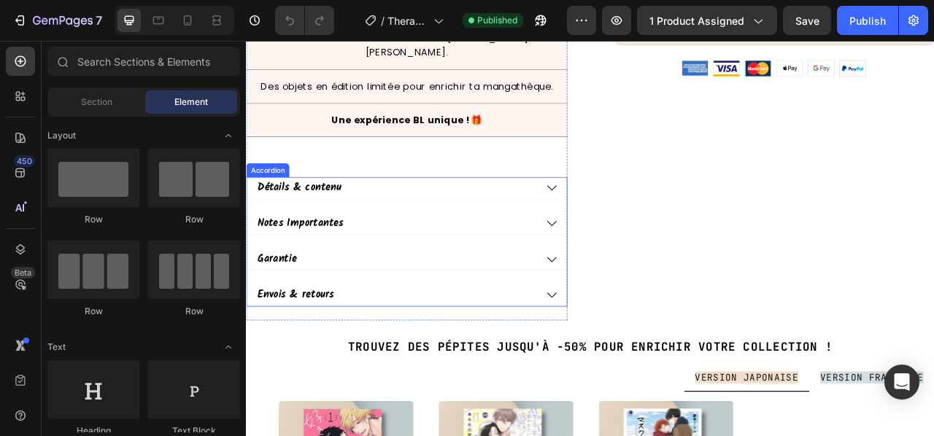
click at [627, 357] on icon at bounding box center [634, 364] width 15 height 15
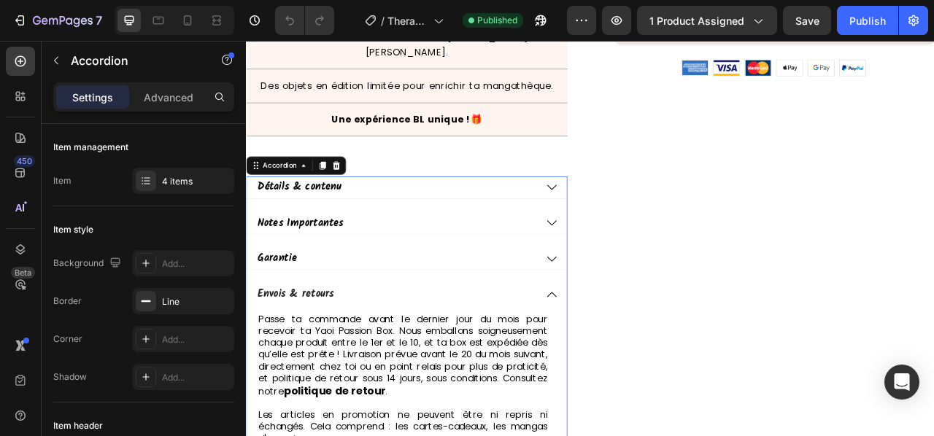
scroll to position [729, 0]
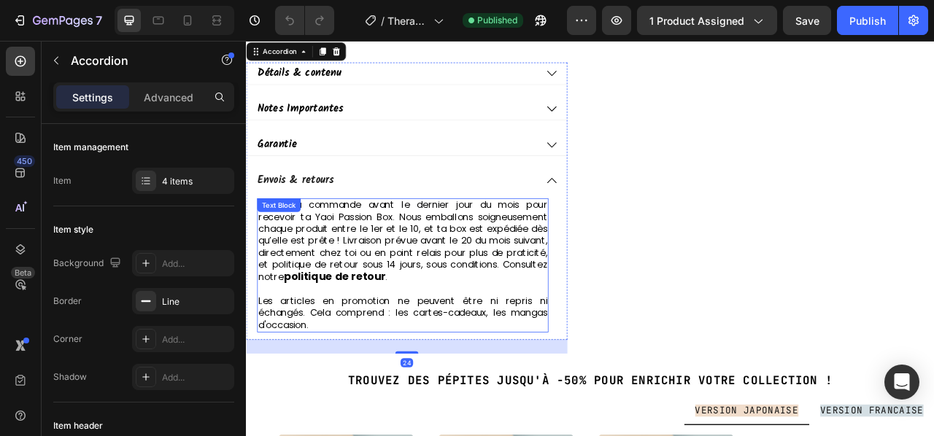
click at [368, 367] on p "Les articles en promotion ne peuvent être ni repris ni échangés. Cela comprend …" at bounding box center [445, 387] width 368 height 45
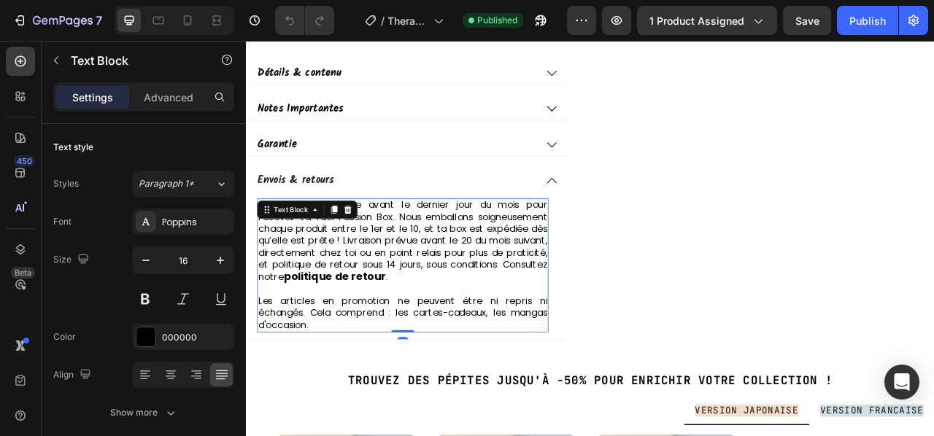
click at [349, 372] on p "Les articles en promotion ne peuvent être ni repris ni échangés. Cela comprend …" at bounding box center [445, 387] width 368 height 45
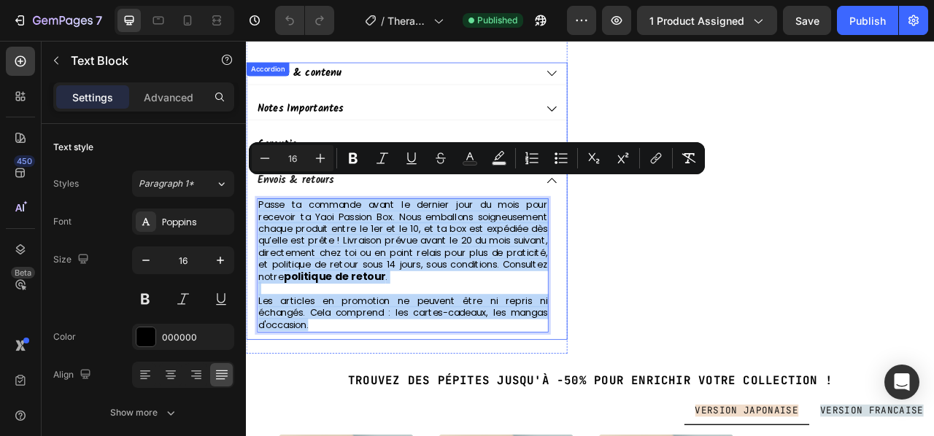
drag, startPoint x: 362, startPoint y: 371, endPoint x: 258, endPoint y: 213, distance: 189.1
click at [258, 233] on div "Passe ta commande avant le dernier jour du mois pour recevoir ta Yaoi Passion B…" at bounding box center [450, 327] width 407 height 188
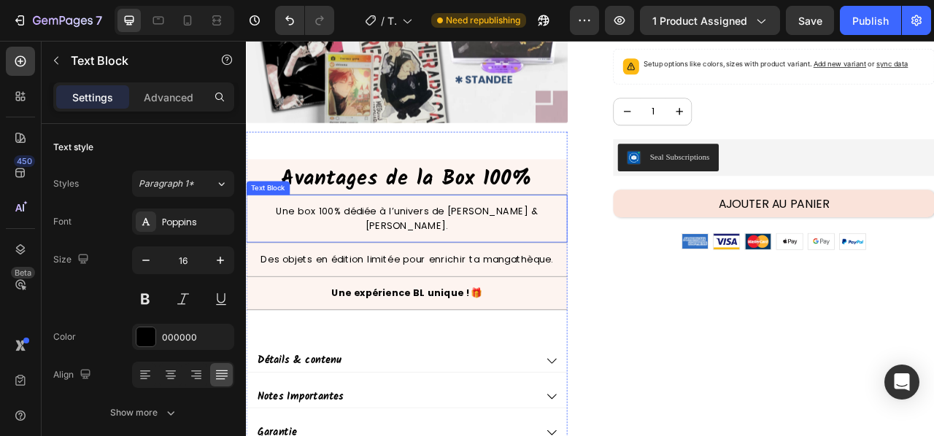
scroll to position [292, 0]
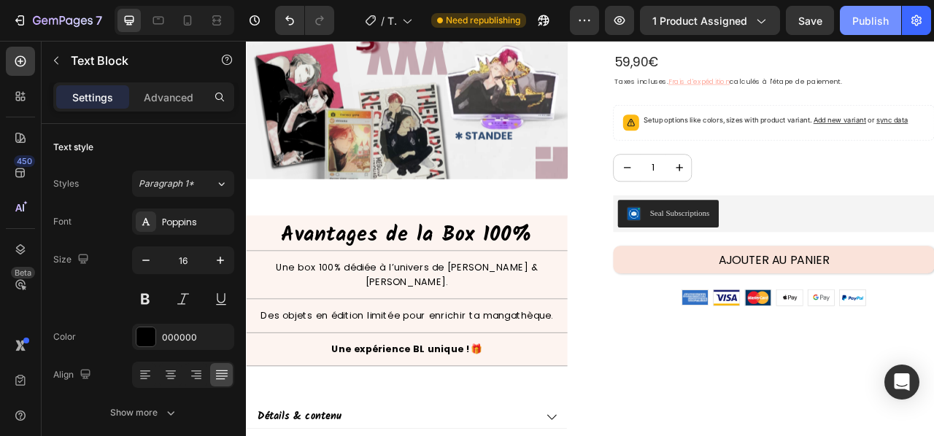
click at [864, 22] on div "Publish" at bounding box center [870, 20] width 36 height 15
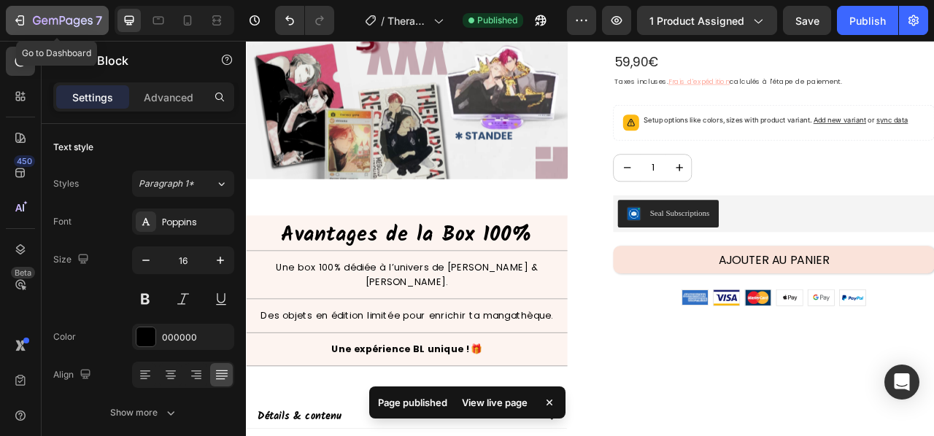
click at [18, 17] on icon "button" at bounding box center [21, 20] width 7 height 10
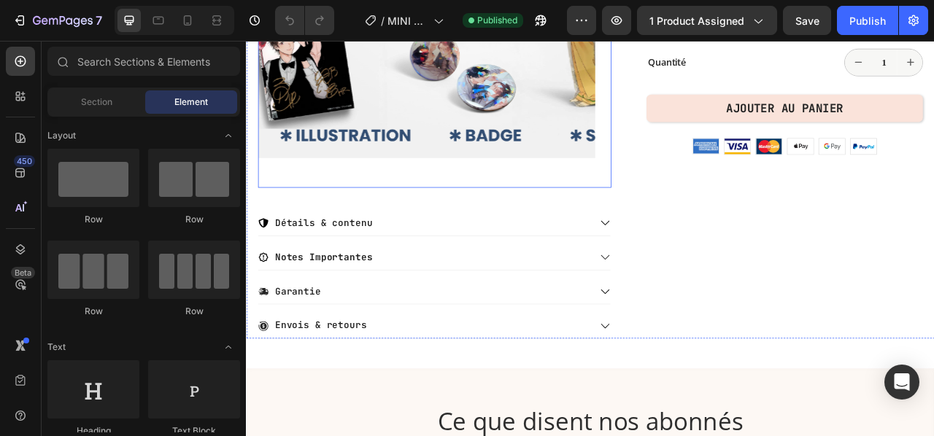
scroll to position [511, 0]
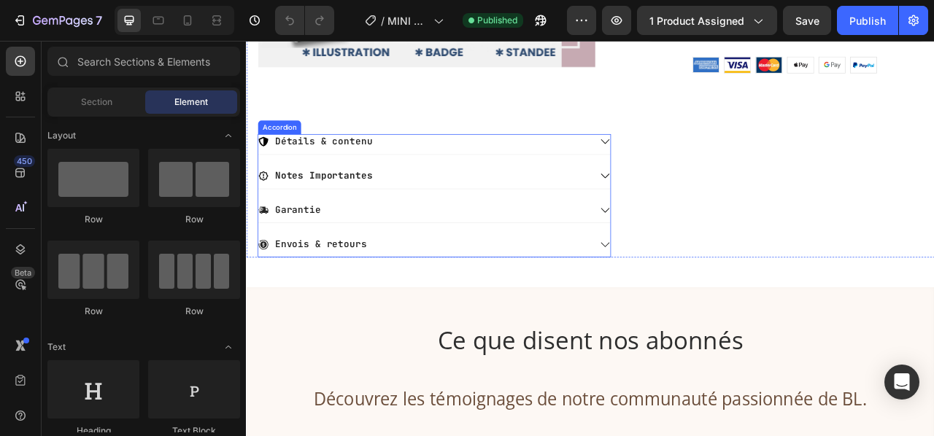
click at [629, 300] on div "Envois & retours" at bounding box center [472, 300] width 423 height 20
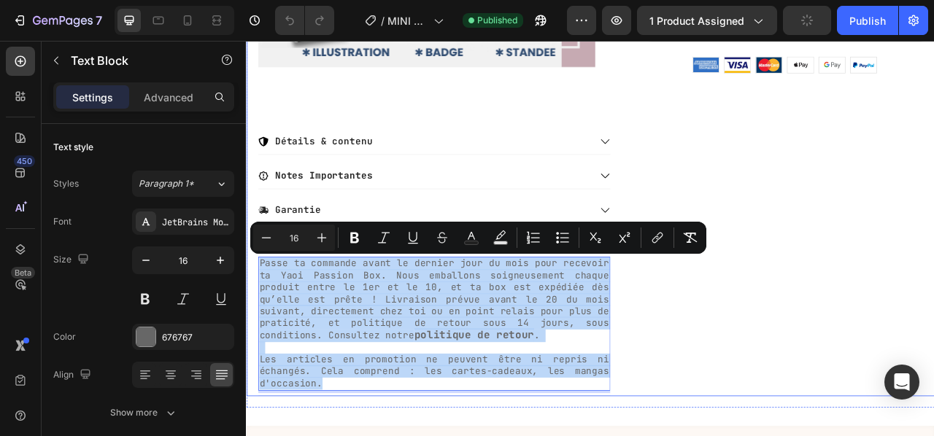
drag, startPoint x: 349, startPoint y: 473, endPoint x: 257, endPoint y: 326, distance: 173.6
click at [257, 326] on div "Product Images Détails & contenu Notes Importantes Garantie Envois & retours Pa…" at bounding box center [683, 15] width 875 height 956
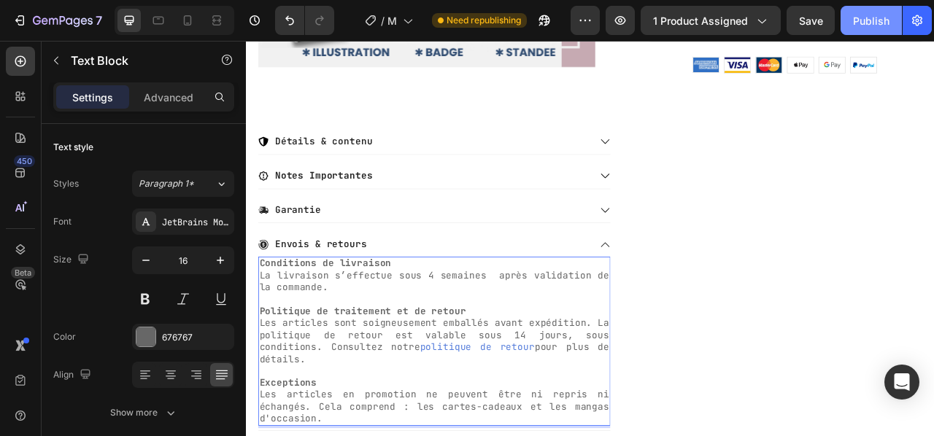
click at [869, 12] on button "Publish" at bounding box center [870, 20] width 61 height 29
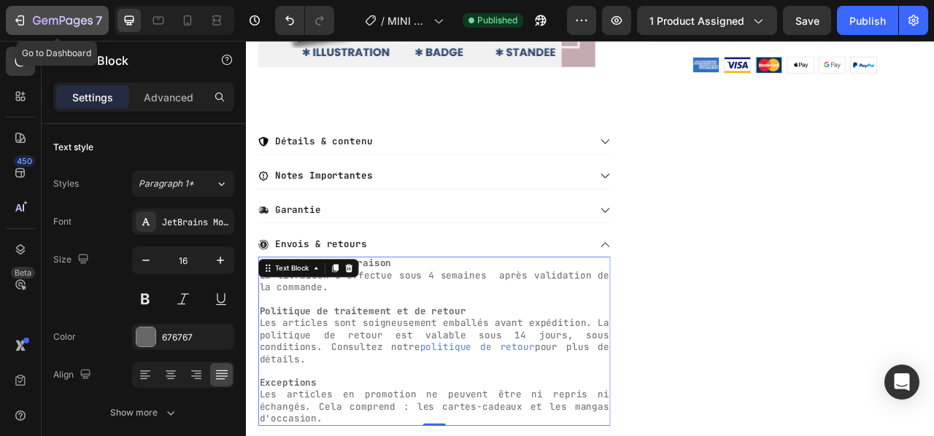
click at [15, 19] on icon "button" at bounding box center [19, 20] width 15 height 15
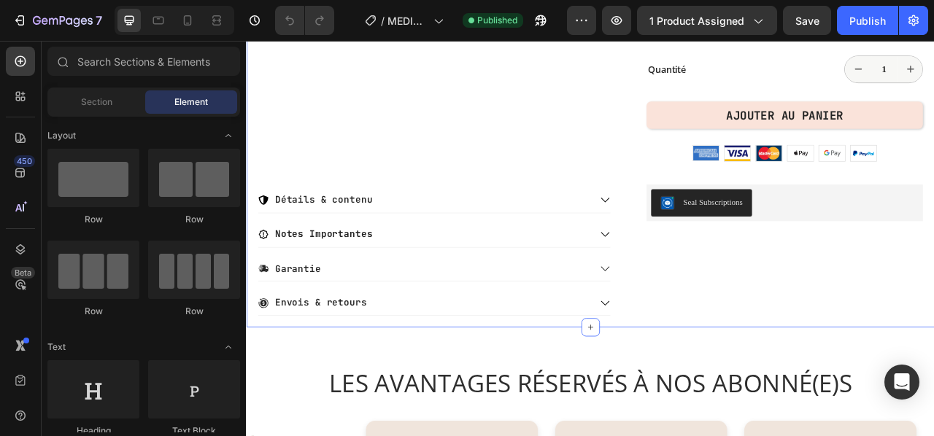
scroll to position [511, 0]
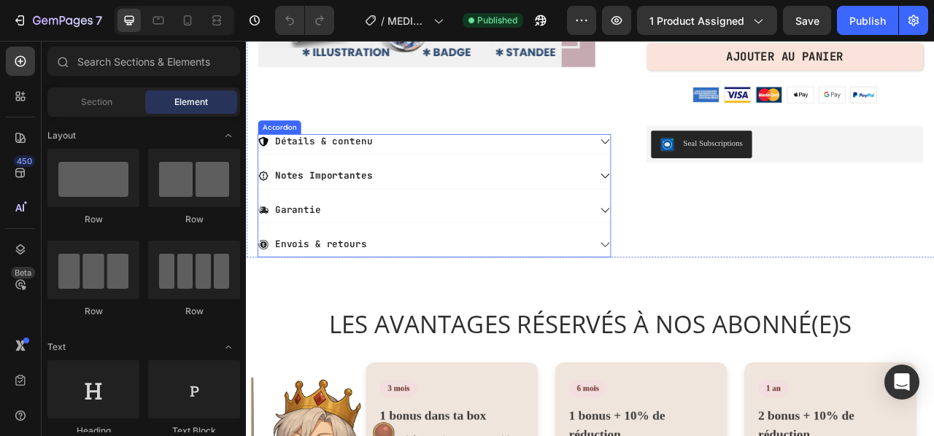
click at [696, 296] on icon at bounding box center [702, 300] width 13 height 13
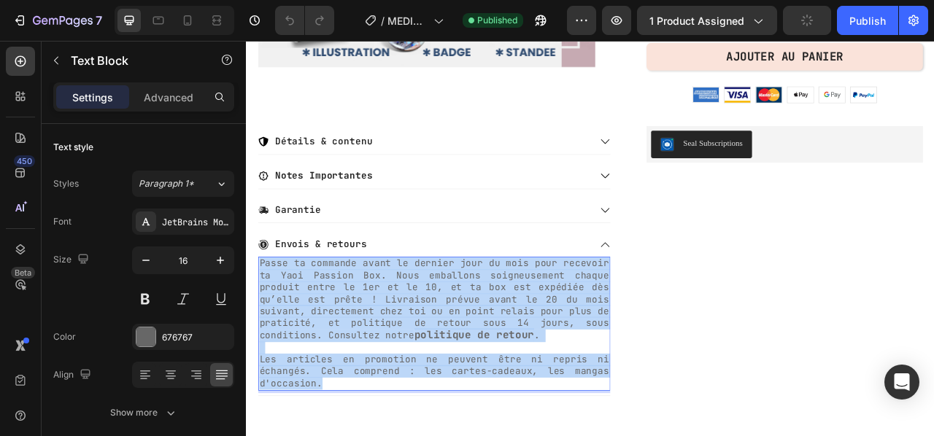
drag, startPoint x: 349, startPoint y: 475, endPoint x: 264, endPoint y: 325, distance: 172.1
click at [264, 325] on div "Passe ta commande avant le dernier jour du mois pour recevoir ta Yaoi Passion B…" at bounding box center [485, 401] width 448 height 171
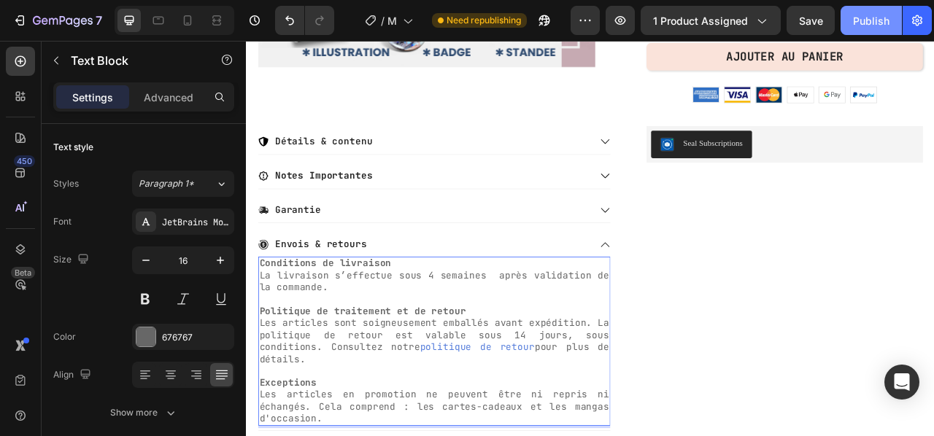
click at [865, 23] on div "Publish" at bounding box center [871, 20] width 36 height 15
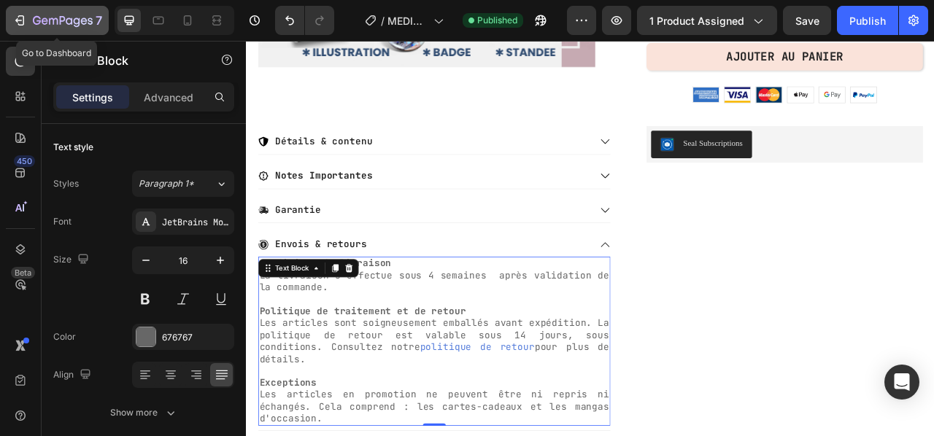
click at [21, 20] on icon "button" at bounding box center [18, 20] width 7 height 4
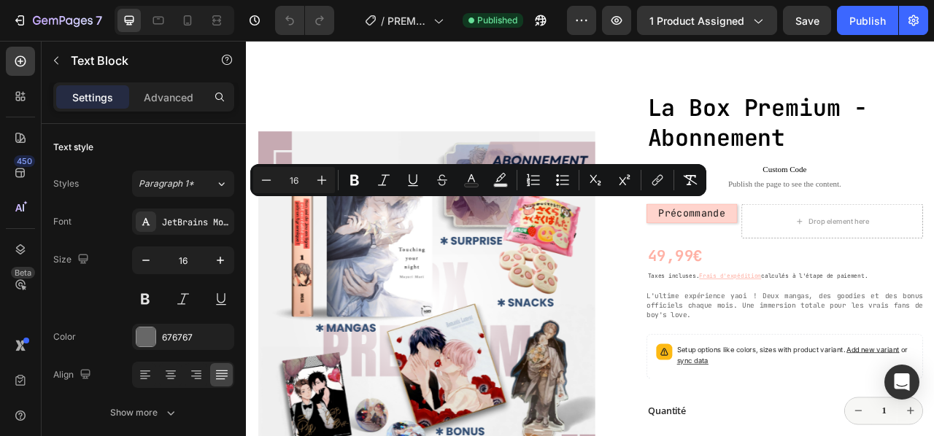
drag, startPoint x: 361, startPoint y: 400, endPoint x: 260, endPoint y: 246, distance: 184.5
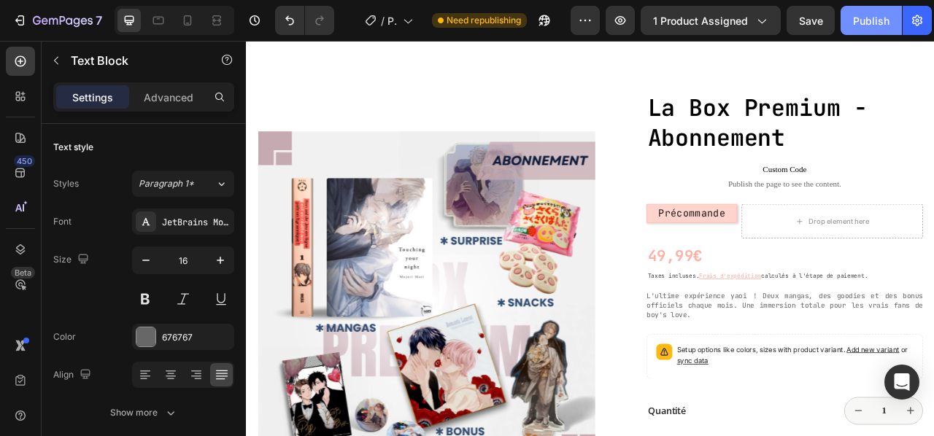
click at [863, 20] on div "Publish" at bounding box center [871, 20] width 36 height 15
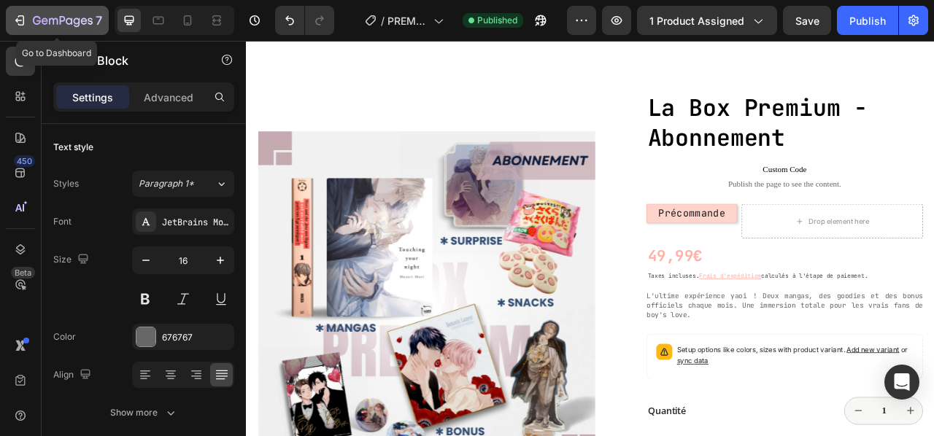
click at [24, 16] on icon "button" at bounding box center [19, 20] width 15 height 15
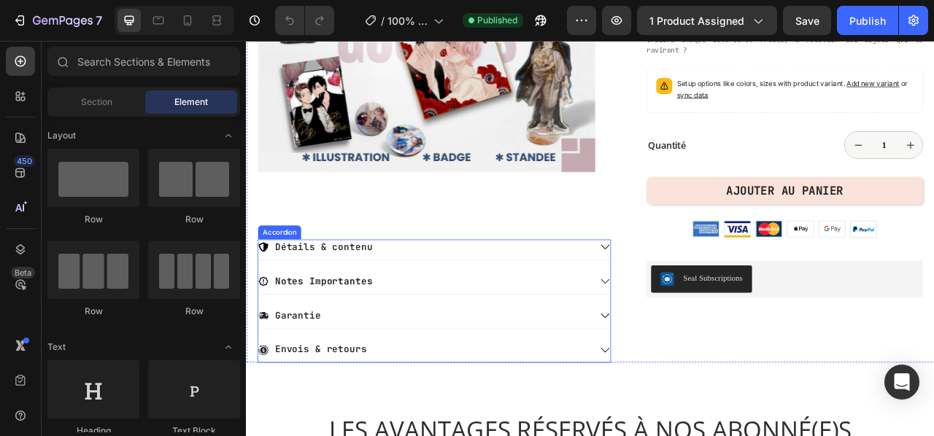
scroll to position [438, 0]
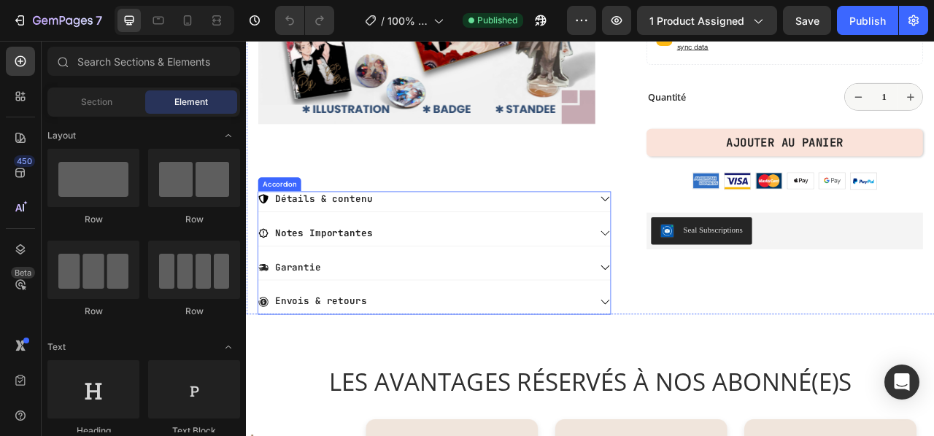
click at [416, 373] on div "Envois & retours" at bounding box center [472, 373] width 423 height 20
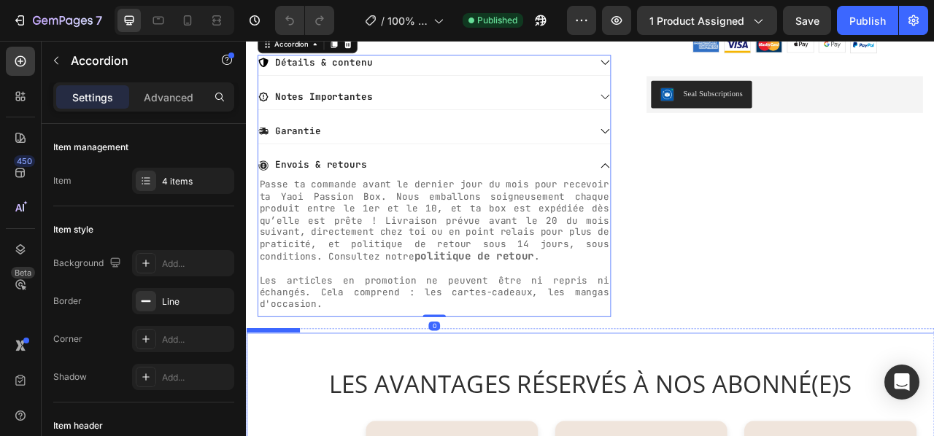
scroll to position [656, 0]
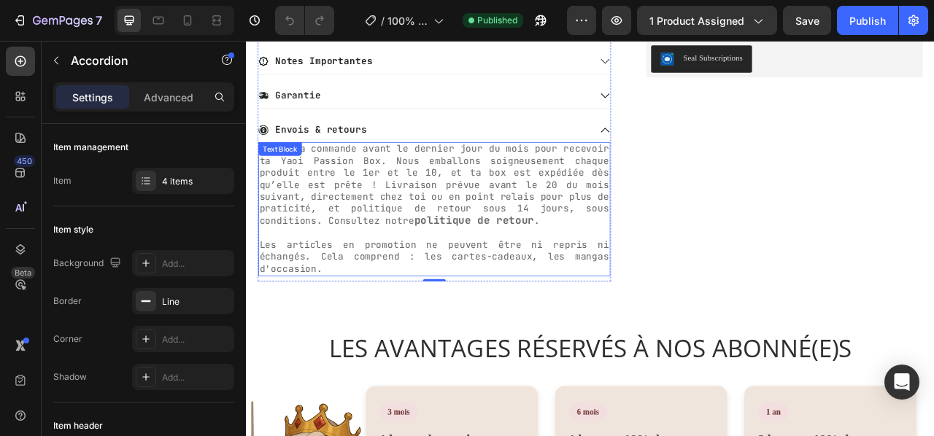
click at [365, 331] on p "Les articles en promotion ne peuvent être ni repris ni échangés. Cela comprend …" at bounding box center [485, 316] width 445 height 45
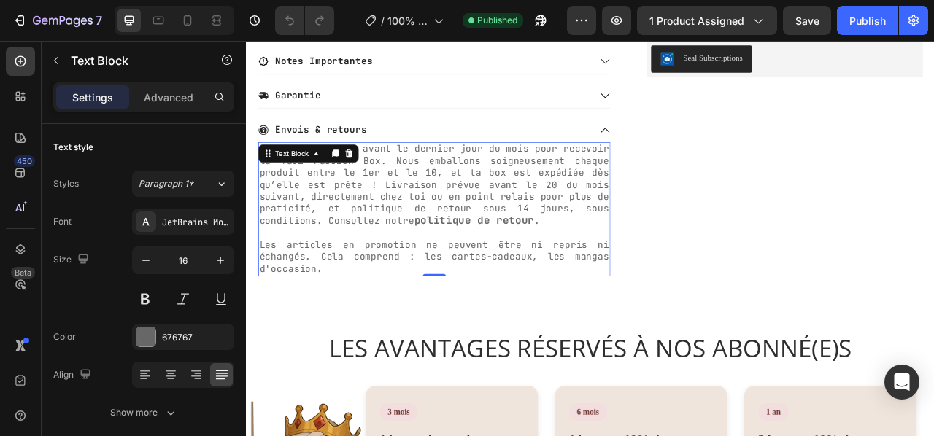
click at [365, 331] on p "Les articles en promotion ne peuvent être ni repris ni échangés. Cela comprend …" at bounding box center [485, 316] width 445 height 45
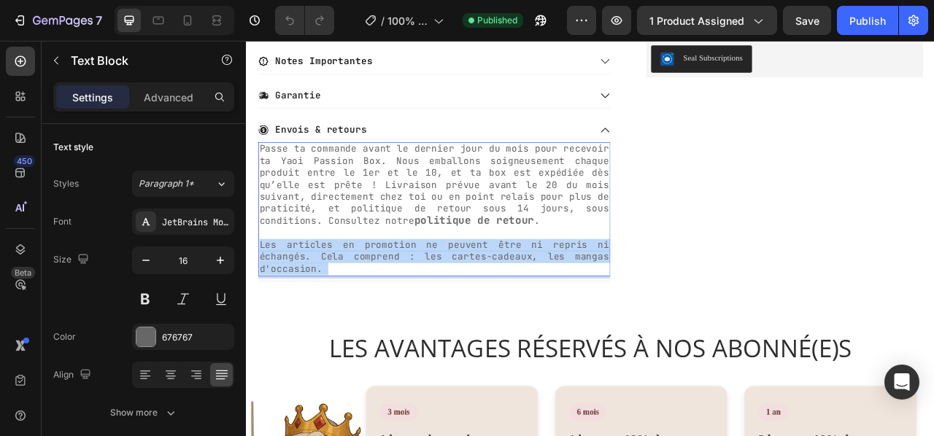
drag, startPoint x: 354, startPoint y: 333, endPoint x: 341, endPoint y: 290, distance: 44.1
click at [290, 234] on div "Passe ta commande avant le dernier jour du mois pour recevoir ta Yaoi Passion B…" at bounding box center [485, 255] width 448 height 171
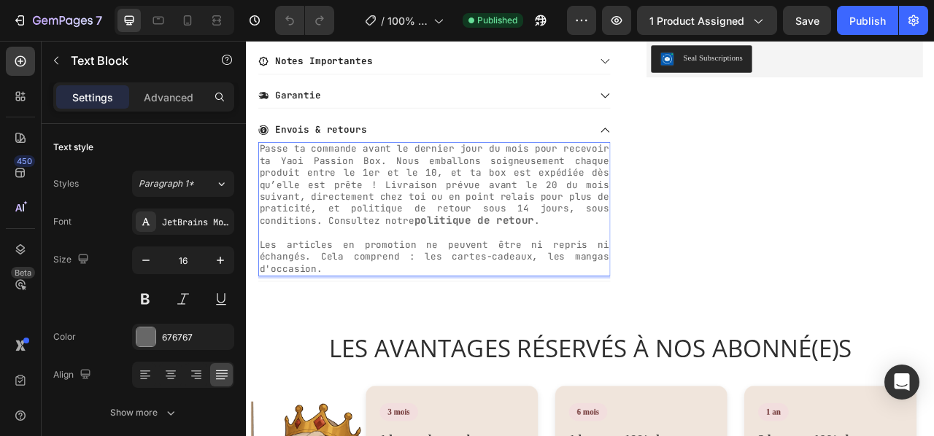
drag, startPoint x: 341, startPoint y: 332, endPoint x: 334, endPoint y: 328, distance: 8.2
click at [341, 332] on p "Les articles en promotion ne peuvent être ni repris ni échangés. Cela comprend …" at bounding box center [485, 316] width 445 height 45
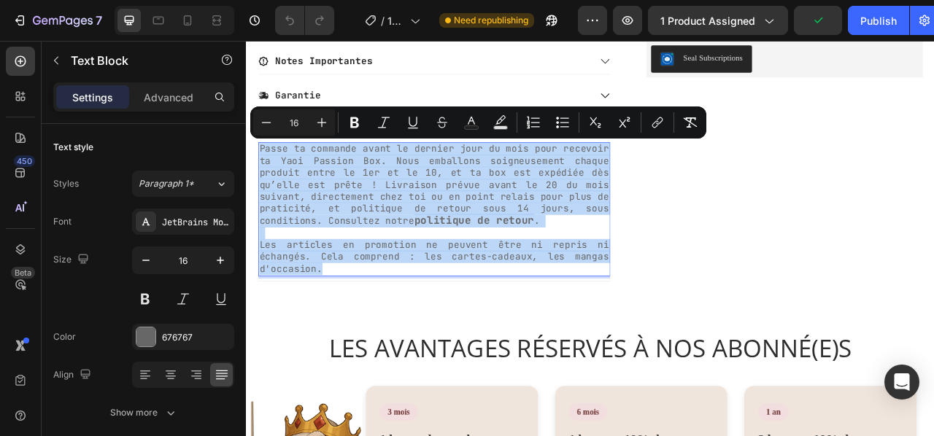
drag, startPoint x: 342, startPoint y: 327, endPoint x: 490, endPoint y: 177, distance: 210.4
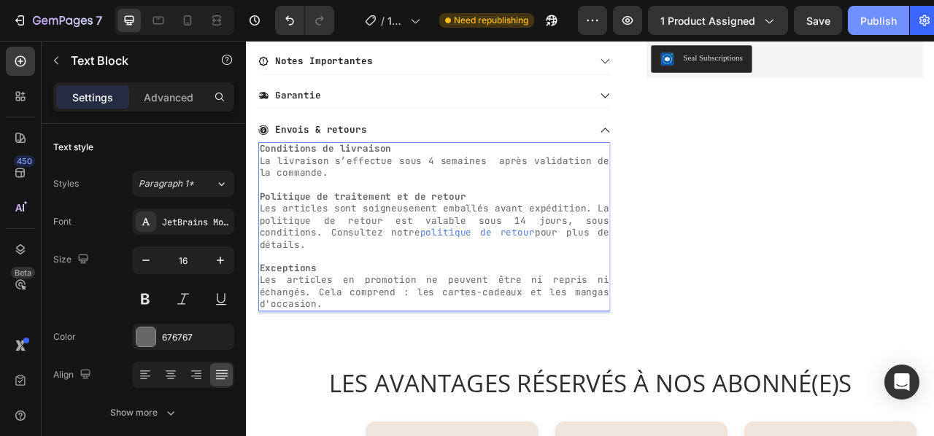
click at [873, 21] on div "Publish" at bounding box center [878, 20] width 36 height 15
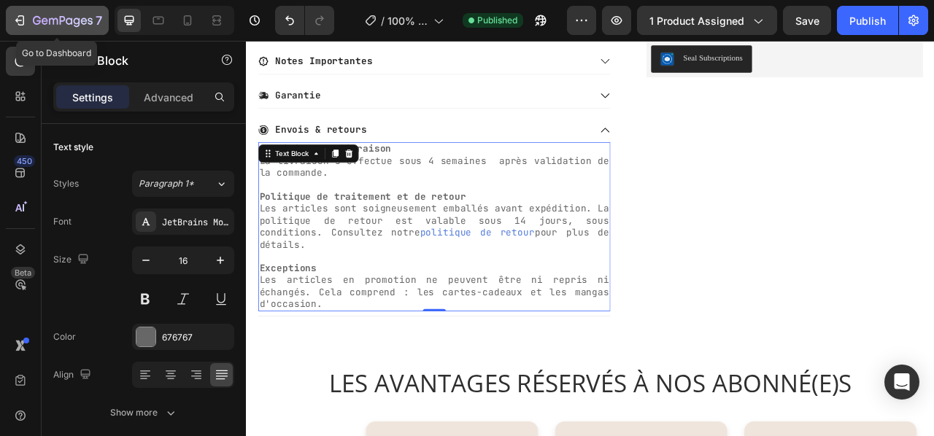
click at [16, 21] on icon "button" at bounding box center [18, 20] width 7 height 4
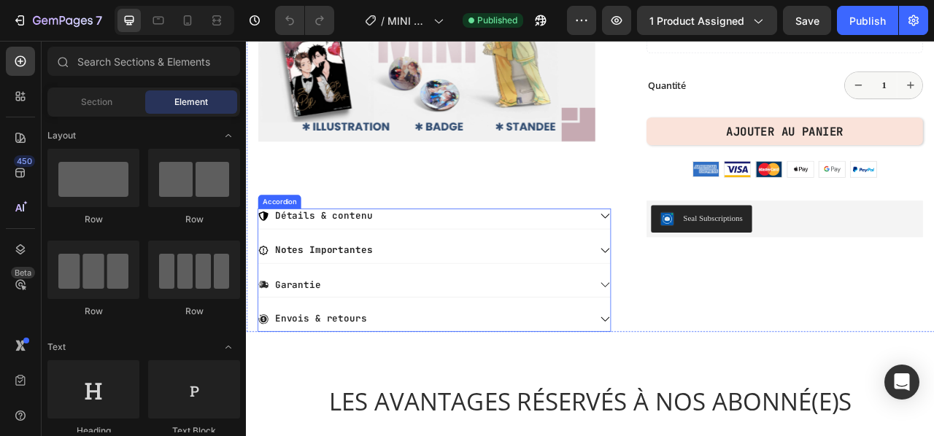
scroll to position [438, 0]
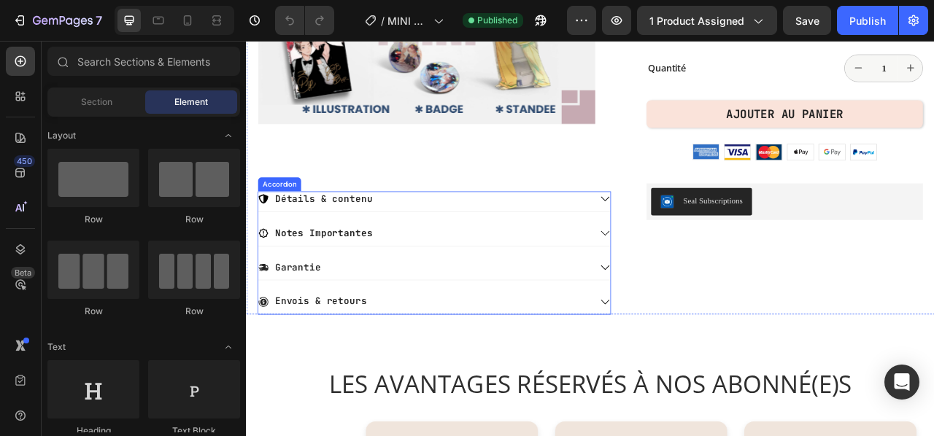
click at [696, 368] on icon at bounding box center [702, 373] width 13 height 13
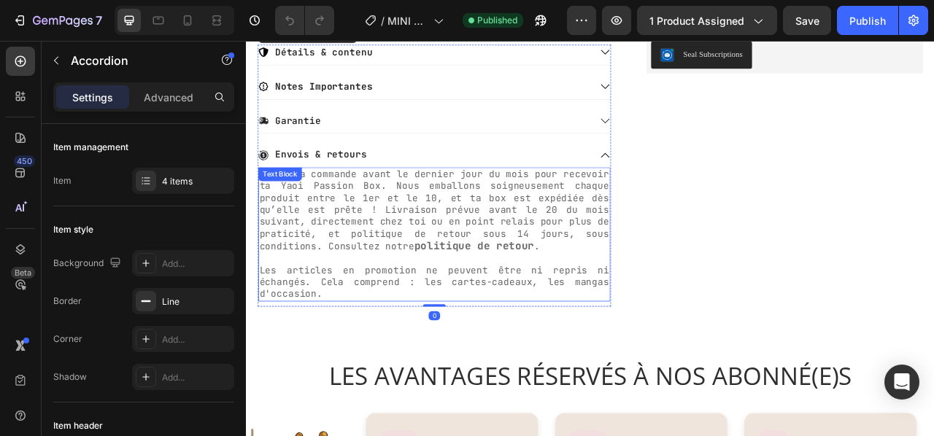
scroll to position [729, 0]
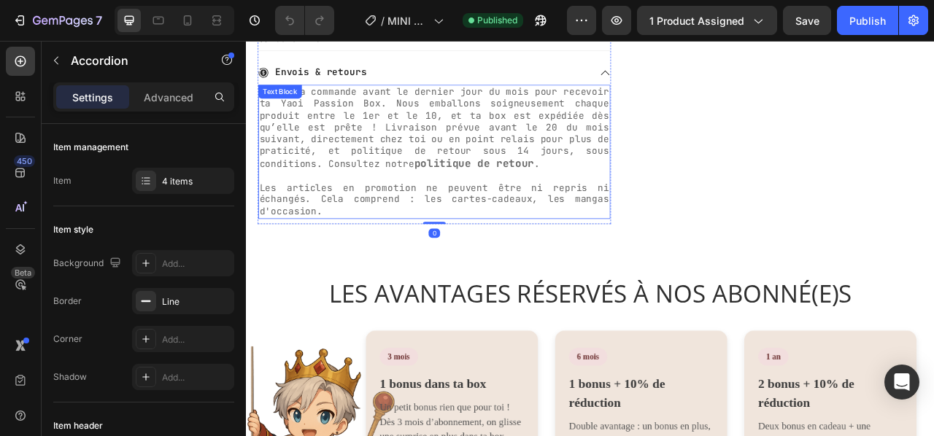
click at [376, 263] on p "Les articles en promotion ne peuvent être ni repris ni échangés. Cela comprend …" at bounding box center [485, 243] width 445 height 45
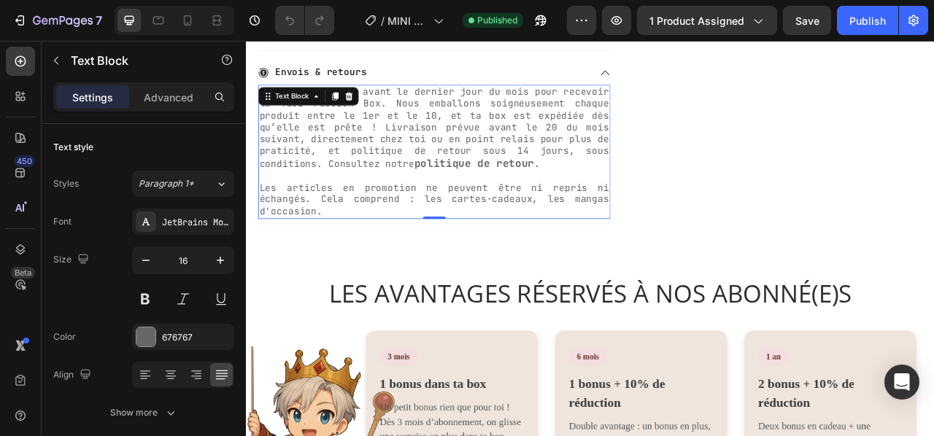
click at [376, 263] on p "Les articles en promotion ne peuvent être ni repris ni échangés. Cela comprend …" at bounding box center [485, 243] width 445 height 45
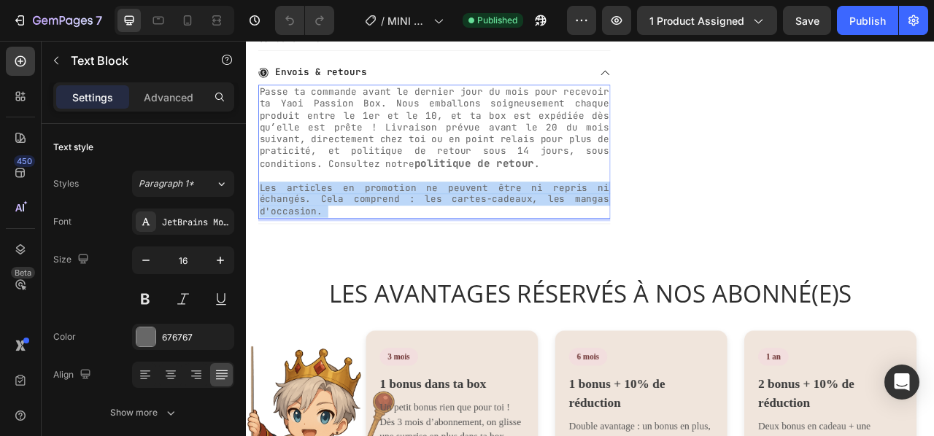
drag, startPoint x: 357, startPoint y: 258, endPoint x: 285, endPoint y: 150, distance: 130.5
click at [285, 150] on div "Passe ta commande avant le dernier jour du mois pour recevoir ta Yaoi Passion B…" at bounding box center [485, 182] width 448 height 171
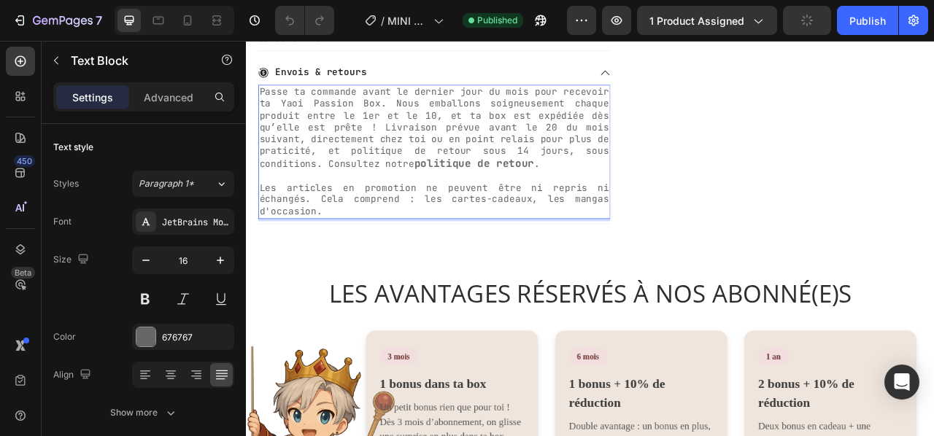
click at [343, 255] on p "Les articles en promotion ne peuvent être ni repris ni échangés. Cela comprend …" at bounding box center [485, 243] width 445 height 45
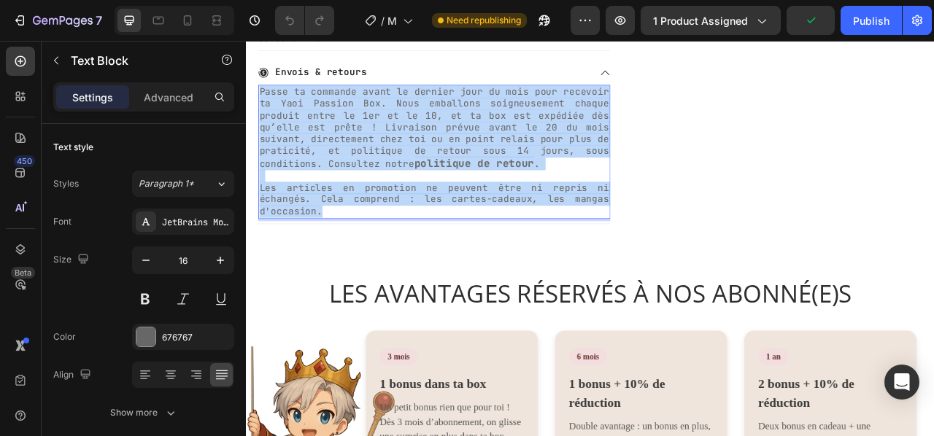
drag, startPoint x: 353, startPoint y: 257, endPoint x: 264, endPoint y: 95, distance: 184.7
click at [264, 97] on div "Passe ta commande avant le dernier jour du mois pour recevoir ta Yaoi Passion B…" at bounding box center [485, 182] width 448 height 171
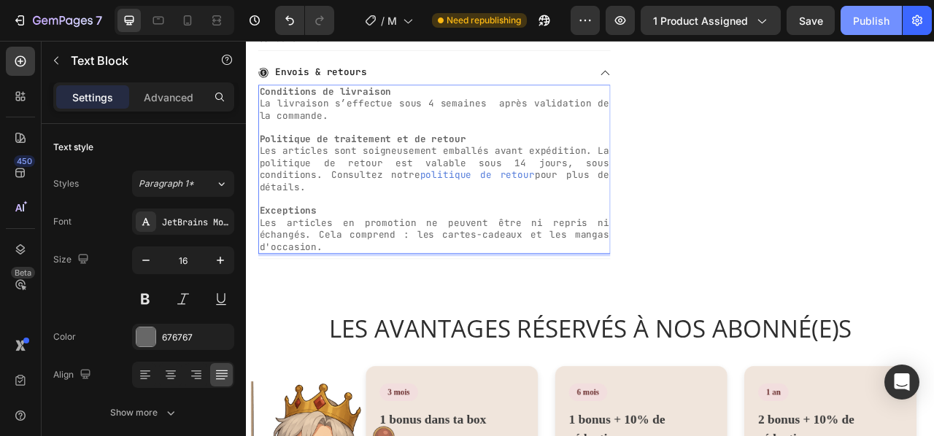
click at [855, 21] on div "Publish" at bounding box center [871, 20] width 36 height 15
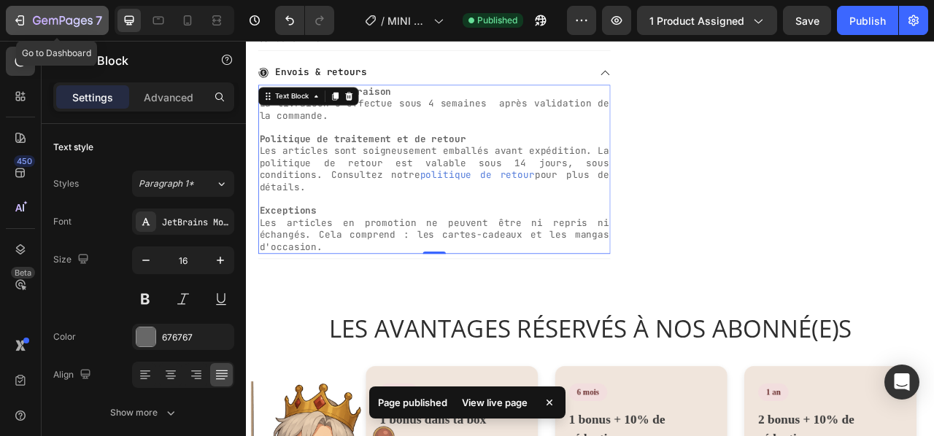
click at [27, 18] on div "7" at bounding box center [57, 21] width 90 height 18
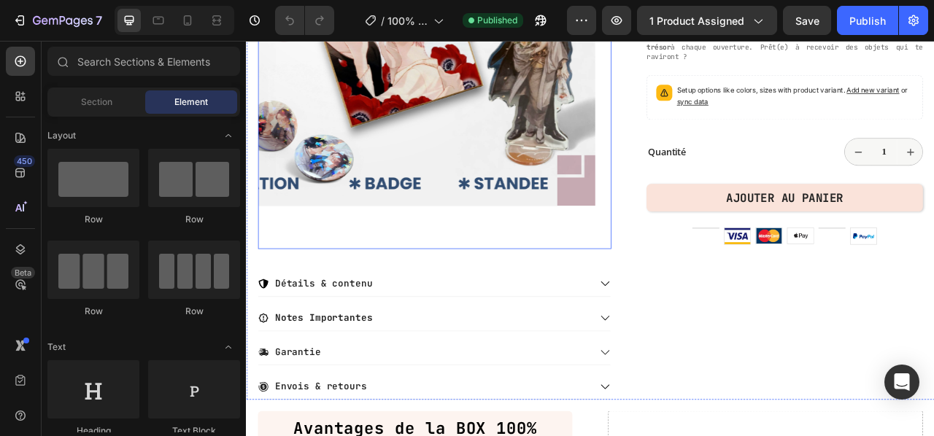
scroll to position [511, 0]
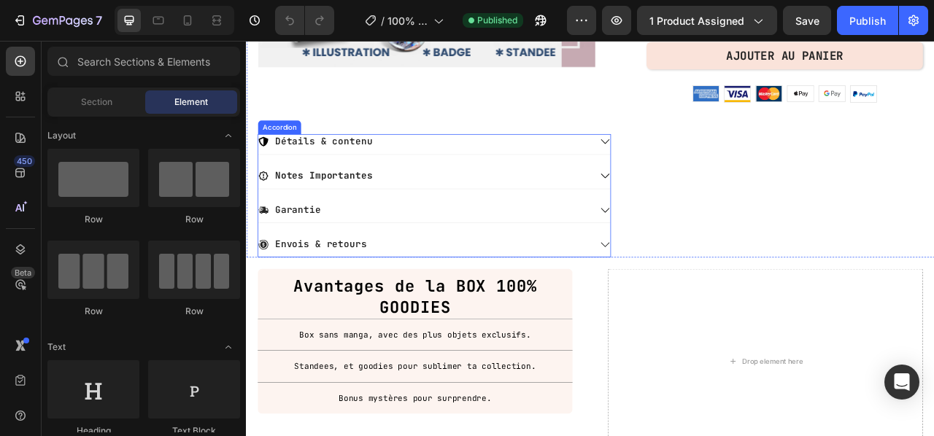
click at [696, 300] on icon at bounding box center [702, 300] width 13 height 13
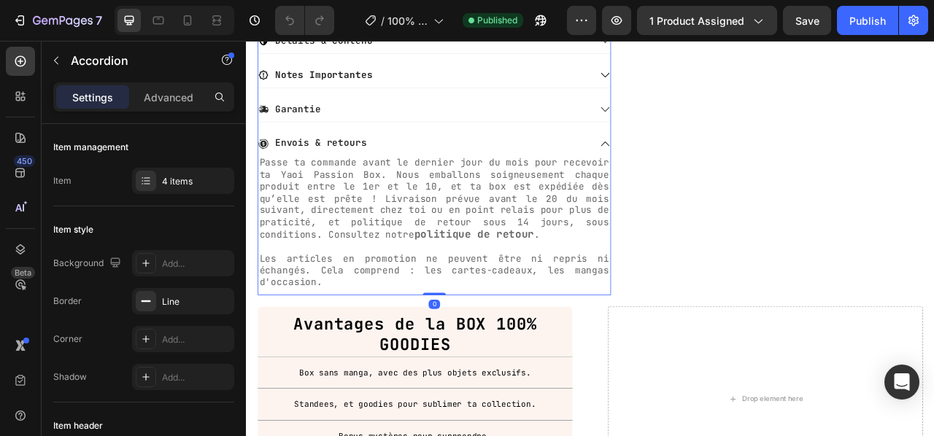
scroll to position [802, 0]
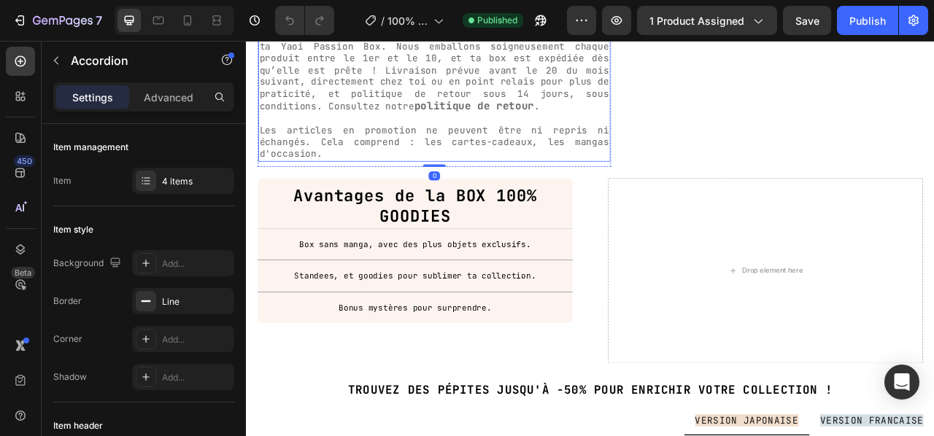
click at [351, 183] on p "Les articles en promotion ne peuvent être ni repris ni échangés. Cela comprend …" at bounding box center [485, 170] width 445 height 45
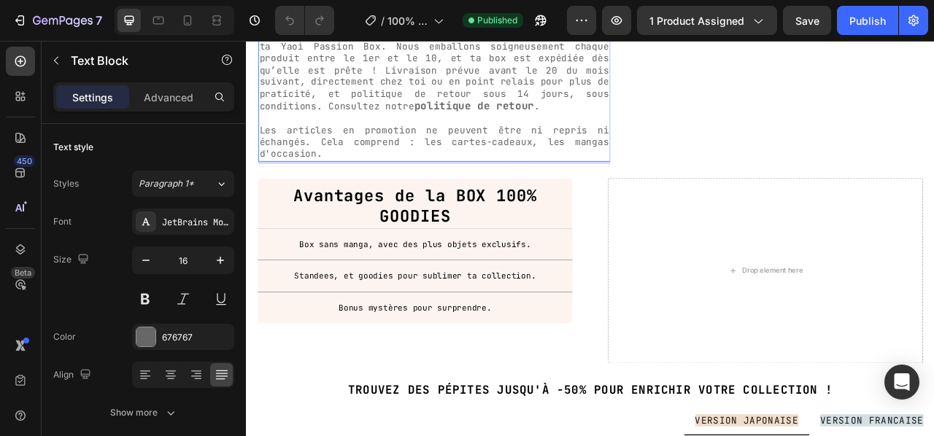
click at [346, 179] on p "Les articles en promotion ne peuvent être ni repris ni échangés. Cela comprend …" at bounding box center [485, 170] width 445 height 45
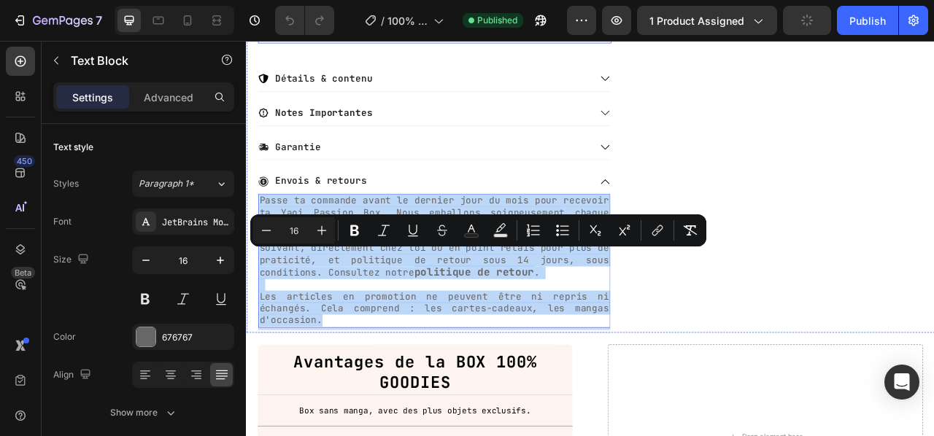
scroll to position [519, 0]
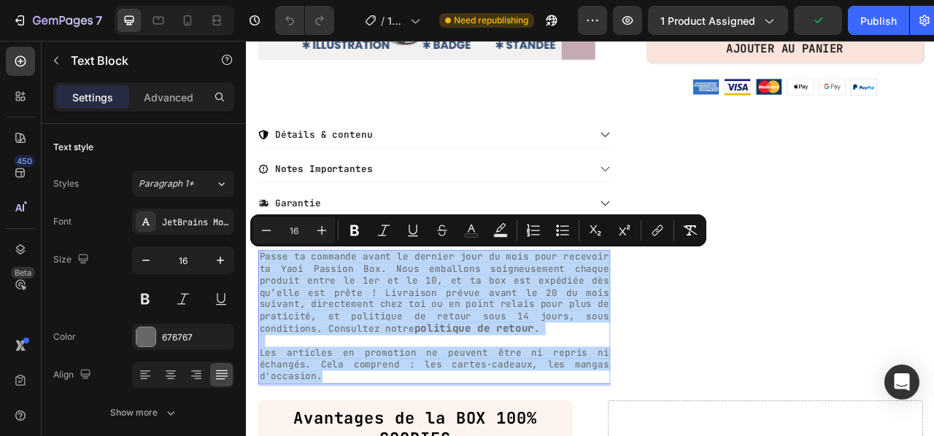
drag, startPoint x: 345, startPoint y: 185, endPoint x: 264, endPoint y: 317, distance: 154.9
click at [264, 317] on div "Passe ta commande avant le dernier jour du mois pour recevoir ta Yaoi Passion B…" at bounding box center [485, 392] width 448 height 171
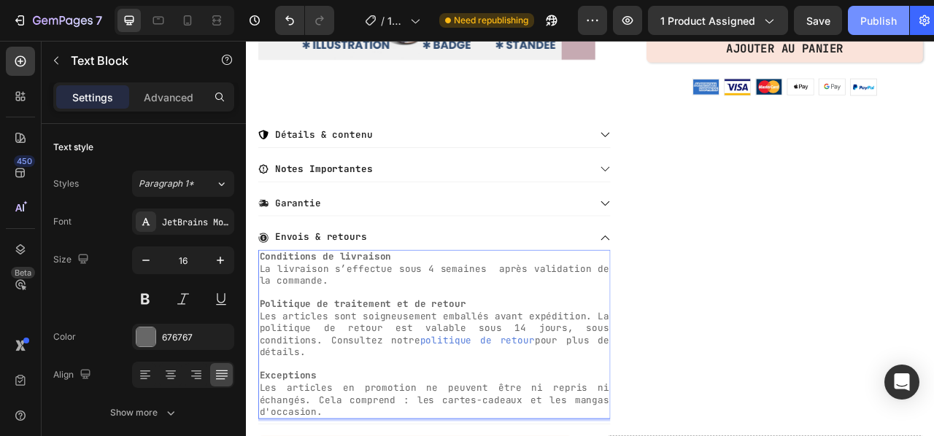
click at [882, 26] on div "Publish" at bounding box center [878, 20] width 36 height 15
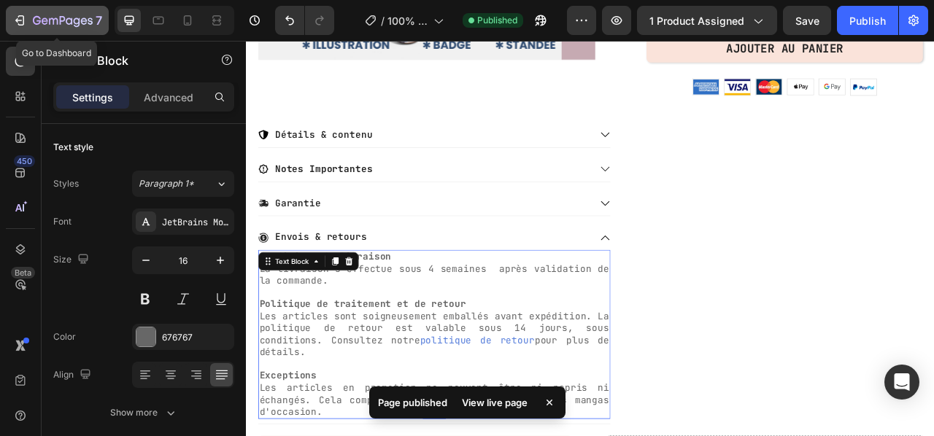
click at [24, 17] on icon "button" at bounding box center [19, 20] width 15 height 15
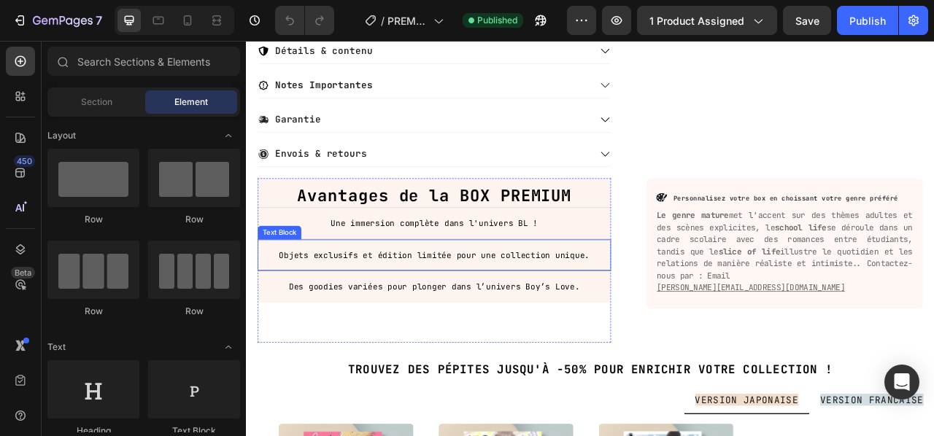
scroll to position [656, 0]
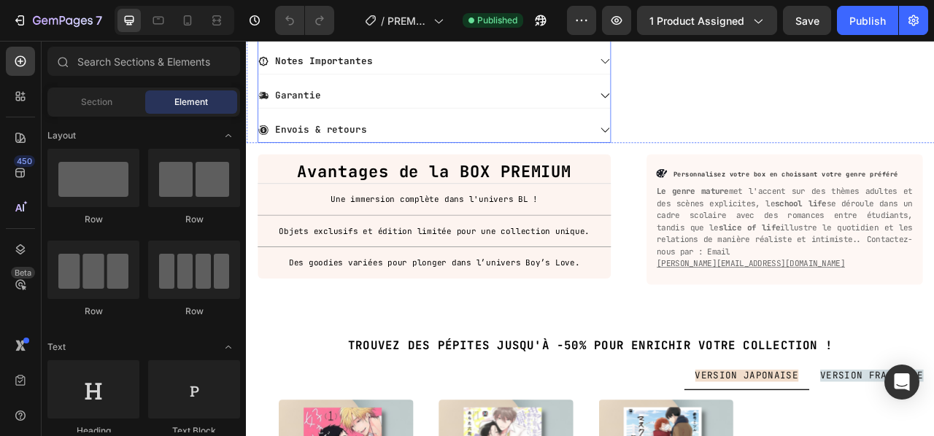
click at [696, 148] on icon at bounding box center [702, 154] width 13 height 13
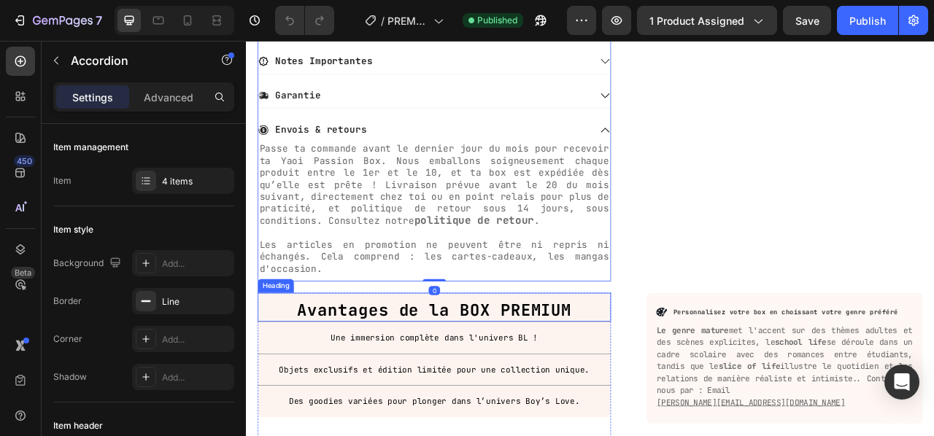
scroll to position [729, 0]
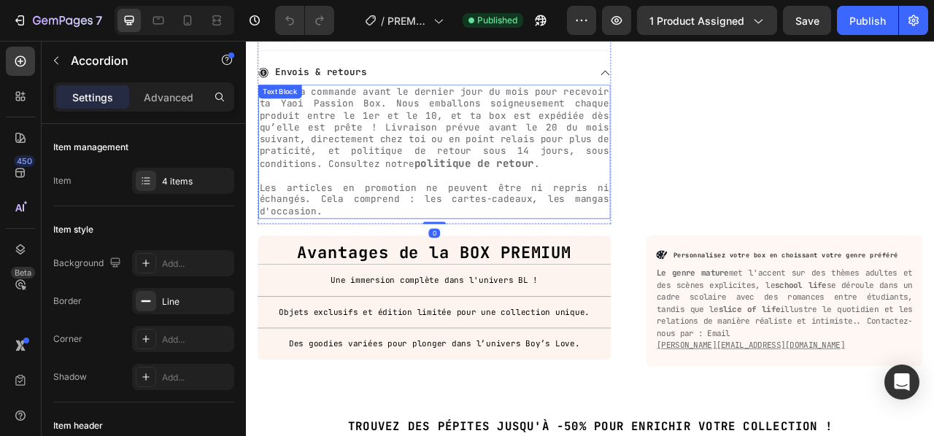
click at [342, 252] on p "Les articles en promotion ne peuvent être ni repris ni échangés. Cela comprend …" at bounding box center [485, 243] width 445 height 45
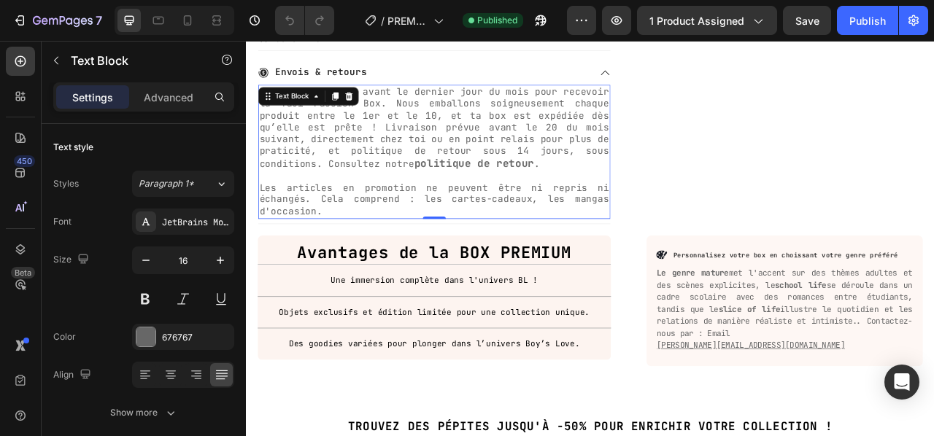
click at [342, 252] on p "Les articles en promotion ne peuvent être ni repris ni échangés. Cela comprend …" at bounding box center [485, 243] width 445 height 45
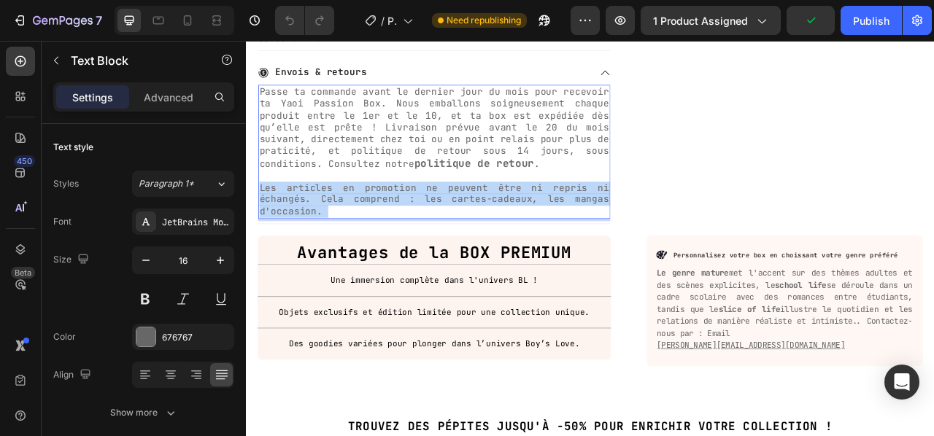
drag, startPoint x: 341, startPoint y: 252, endPoint x: 276, endPoint y: 120, distance: 147.4
click at [276, 120] on div "Passe ta commande avant le dernier jour du mois pour recevoir ta Yaoi Passion B…" at bounding box center [485, 182] width 448 height 171
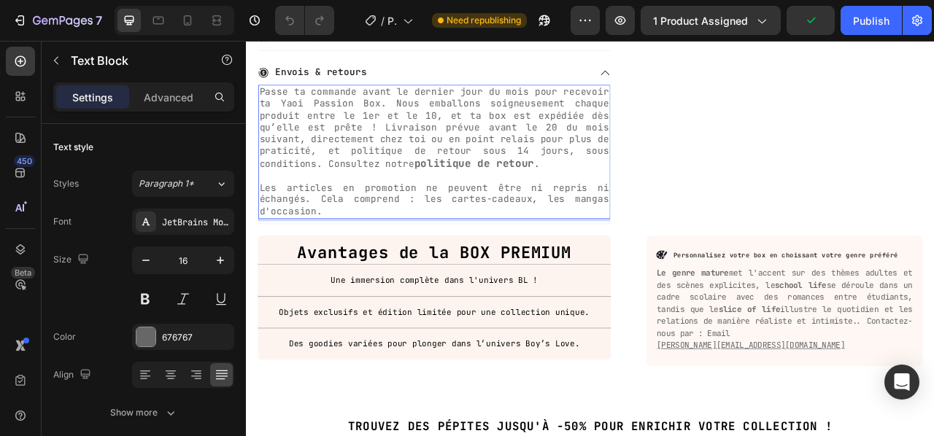
click at [337, 257] on p "Les articles en promotion ne peuvent être ni repris ni échangés. Cela comprend …" at bounding box center [485, 243] width 445 height 45
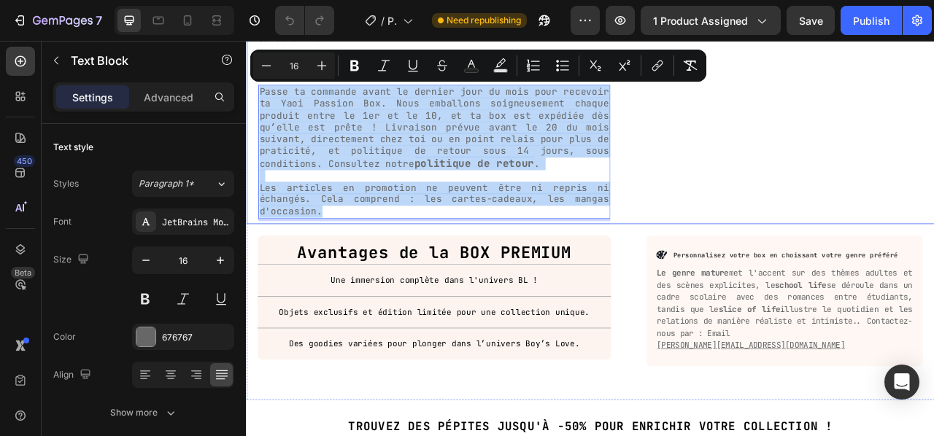
drag, startPoint x: 349, startPoint y: 254, endPoint x: 275, endPoint y: 107, distance: 164.1
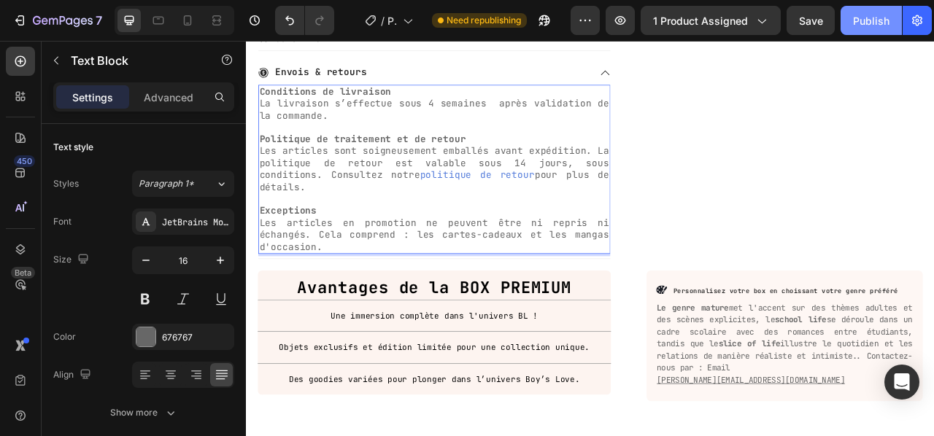
click at [863, 22] on div "Publish" at bounding box center [871, 20] width 36 height 15
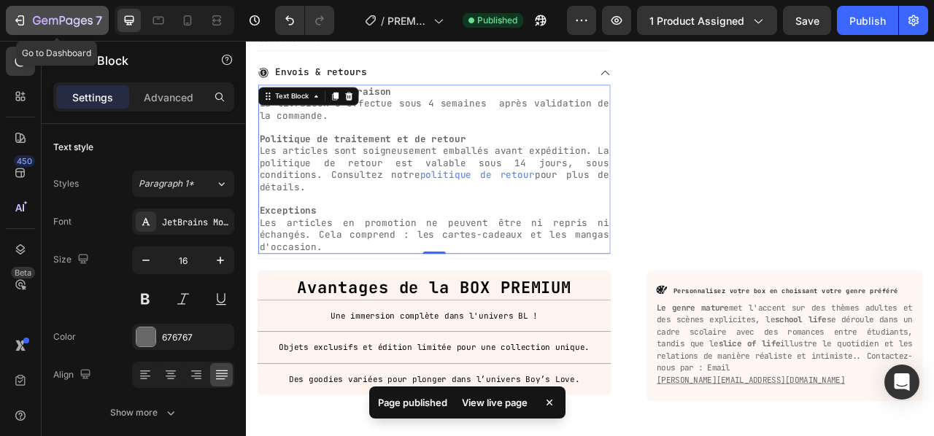
click at [15, 18] on icon "button" at bounding box center [19, 20] width 15 height 15
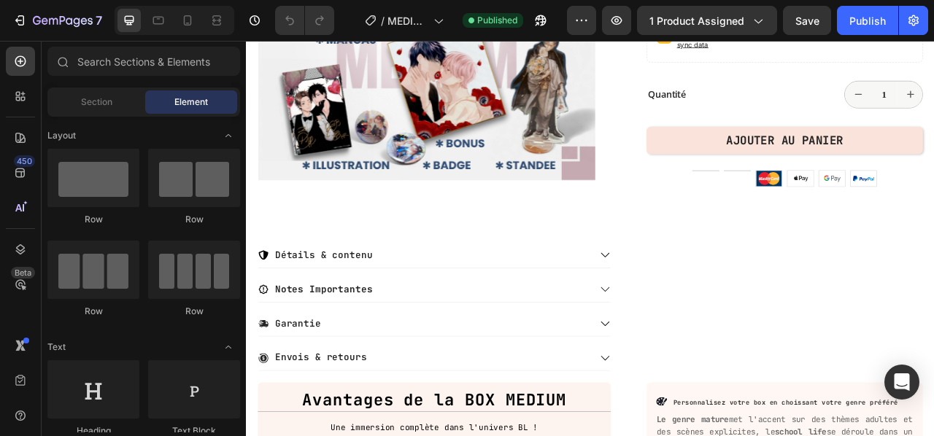
scroll to position [438, 0]
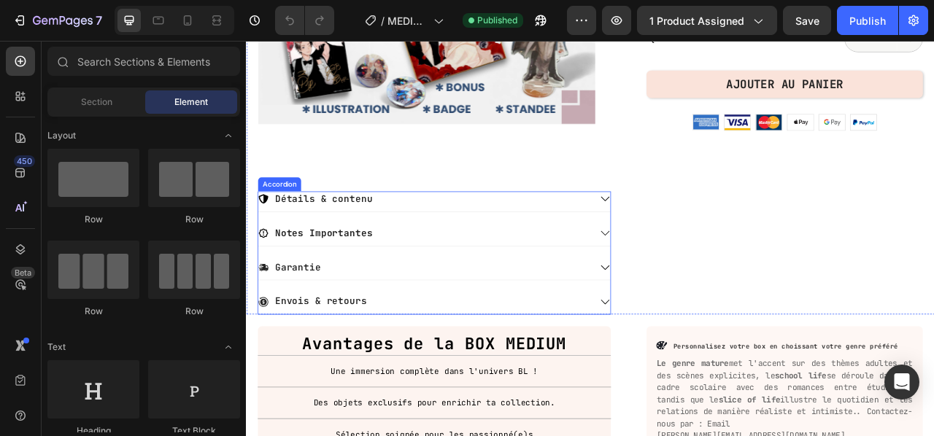
click at [418, 365] on div "Envois & retours" at bounding box center [472, 373] width 423 height 20
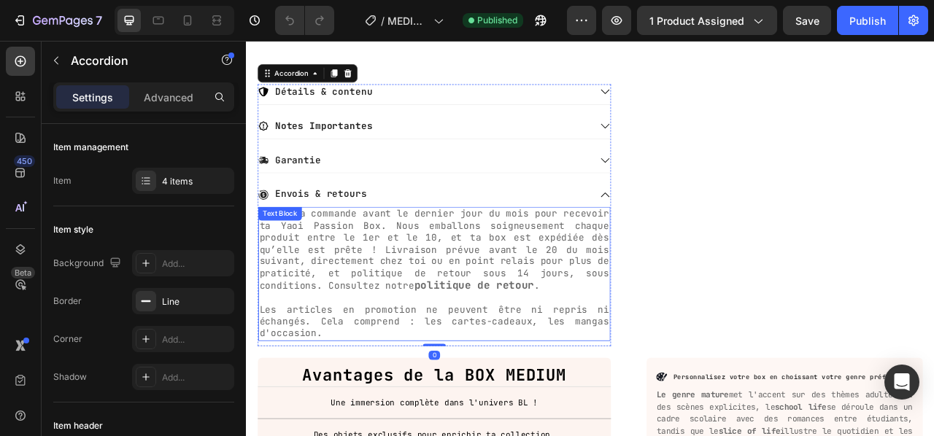
scroll to position [583, 0]
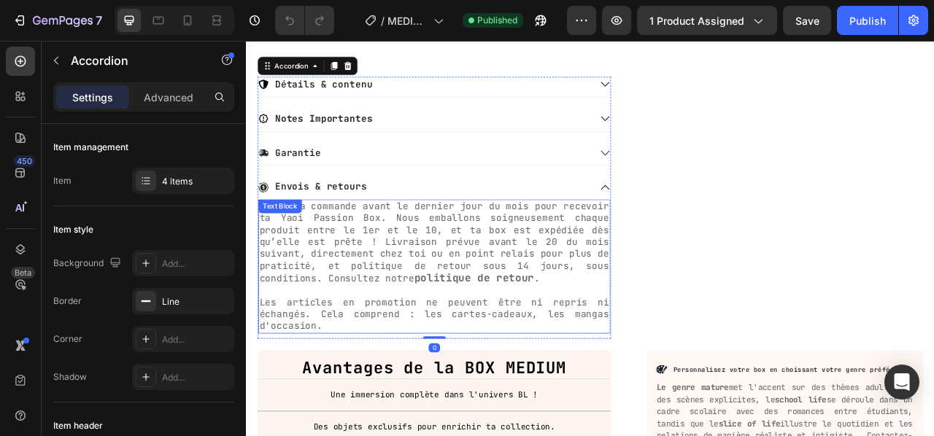
click at [369, 401] on p "Les articles en promotion ne peuvent être ni repris ni échangés. Cela comprend …" at bounding box center [485, 389] width 445 height 45
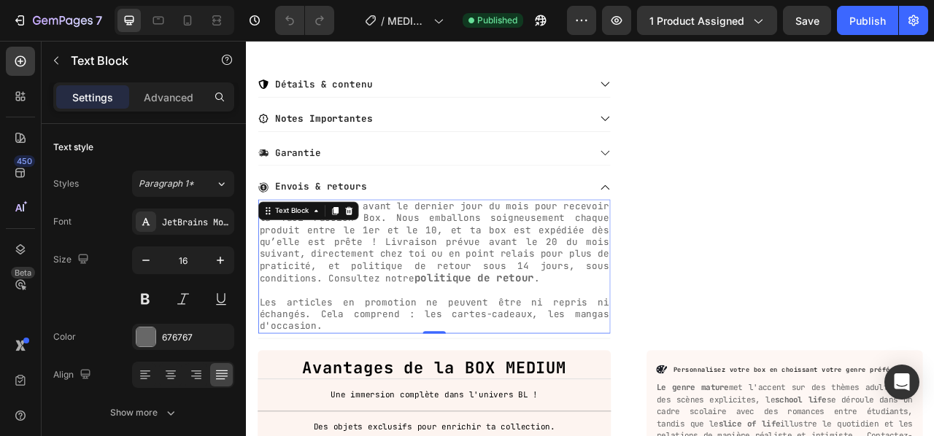
click at [349, 397] on p "Les articles en promotion ne peuvent être ni repris ni échangés. Cela comprend …" at bounding box center [485, 389] width 445 height 45
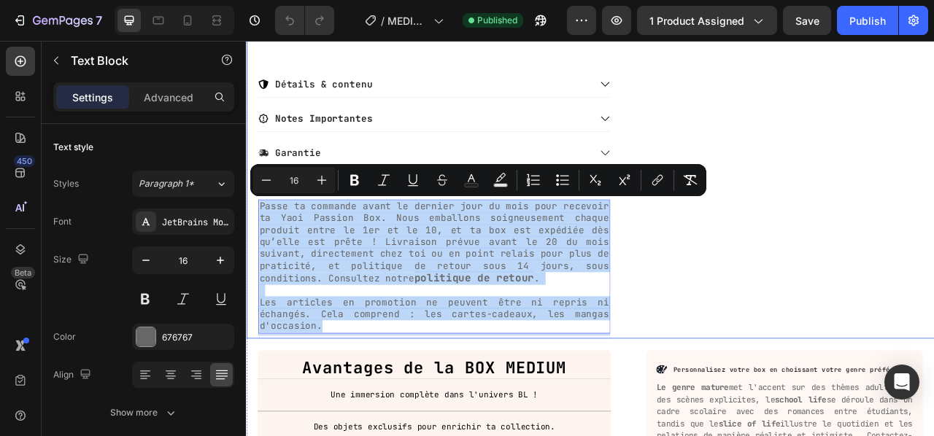
drag, startPoint x: 351, startPoint y: 400, endPoint x: 260, endPoint y: 249, distance: 175.7
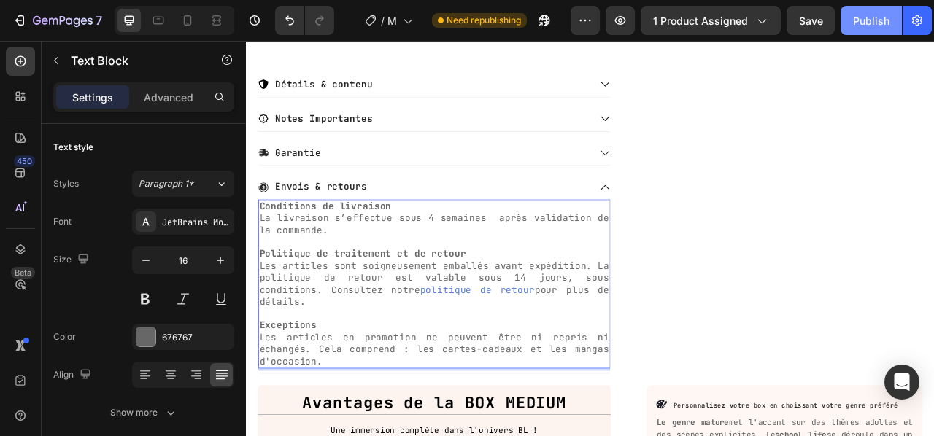
click at [874, 12] on button "Publish" at bounding box center [870, 20] width 61 height 29
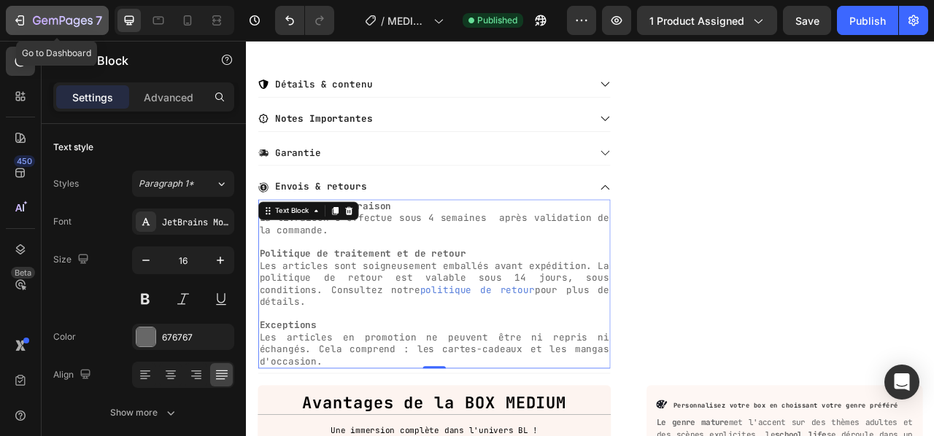
click at [31, 20] on div "7" at bounding box center [57, 21] width 90 height 18
